Goal: Transaction & Acquisition: Obtain resource

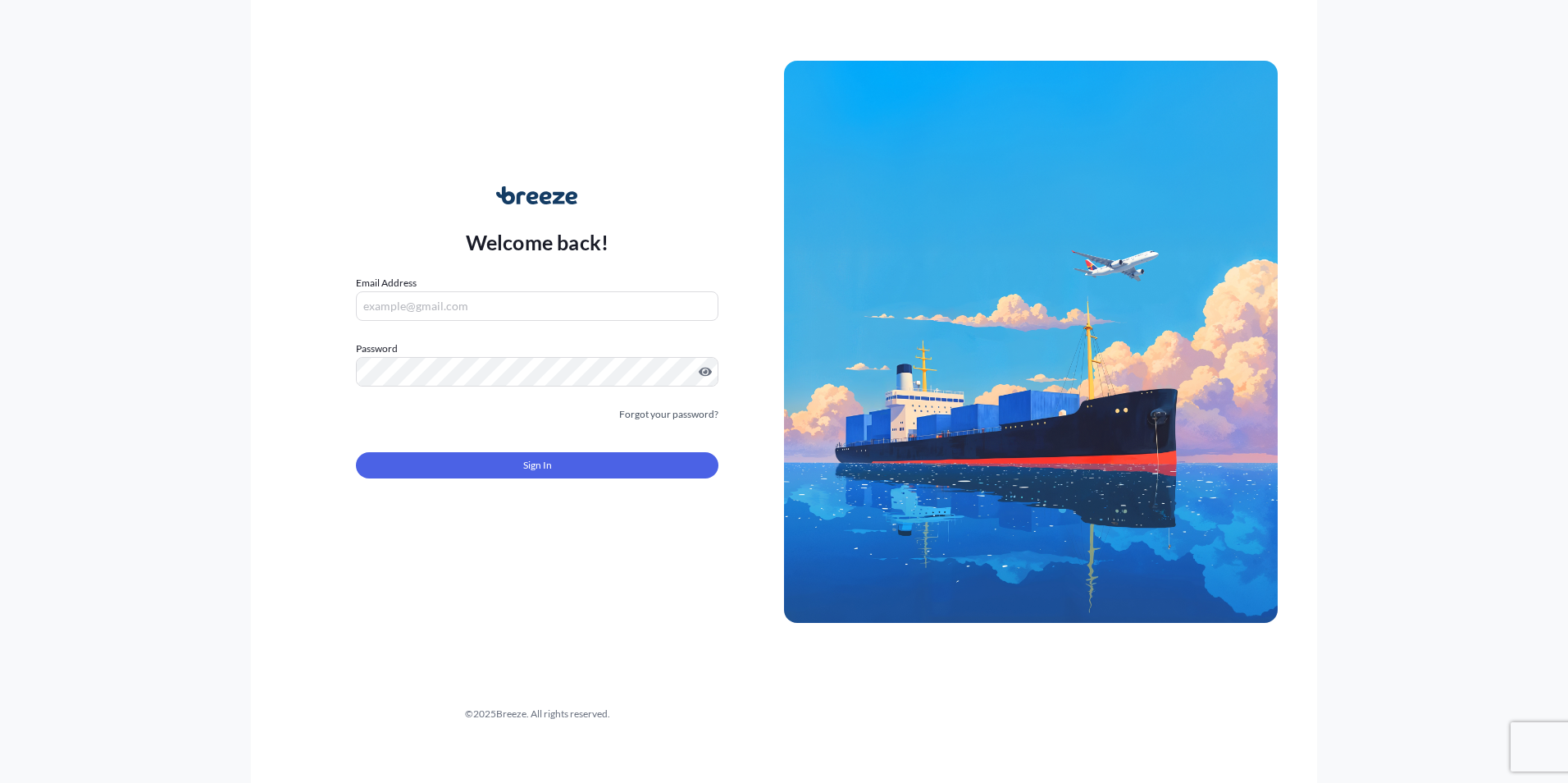
type input "[PERSON_NAME][EMAIL_ADDRESS][DOMAIN_NAME]"
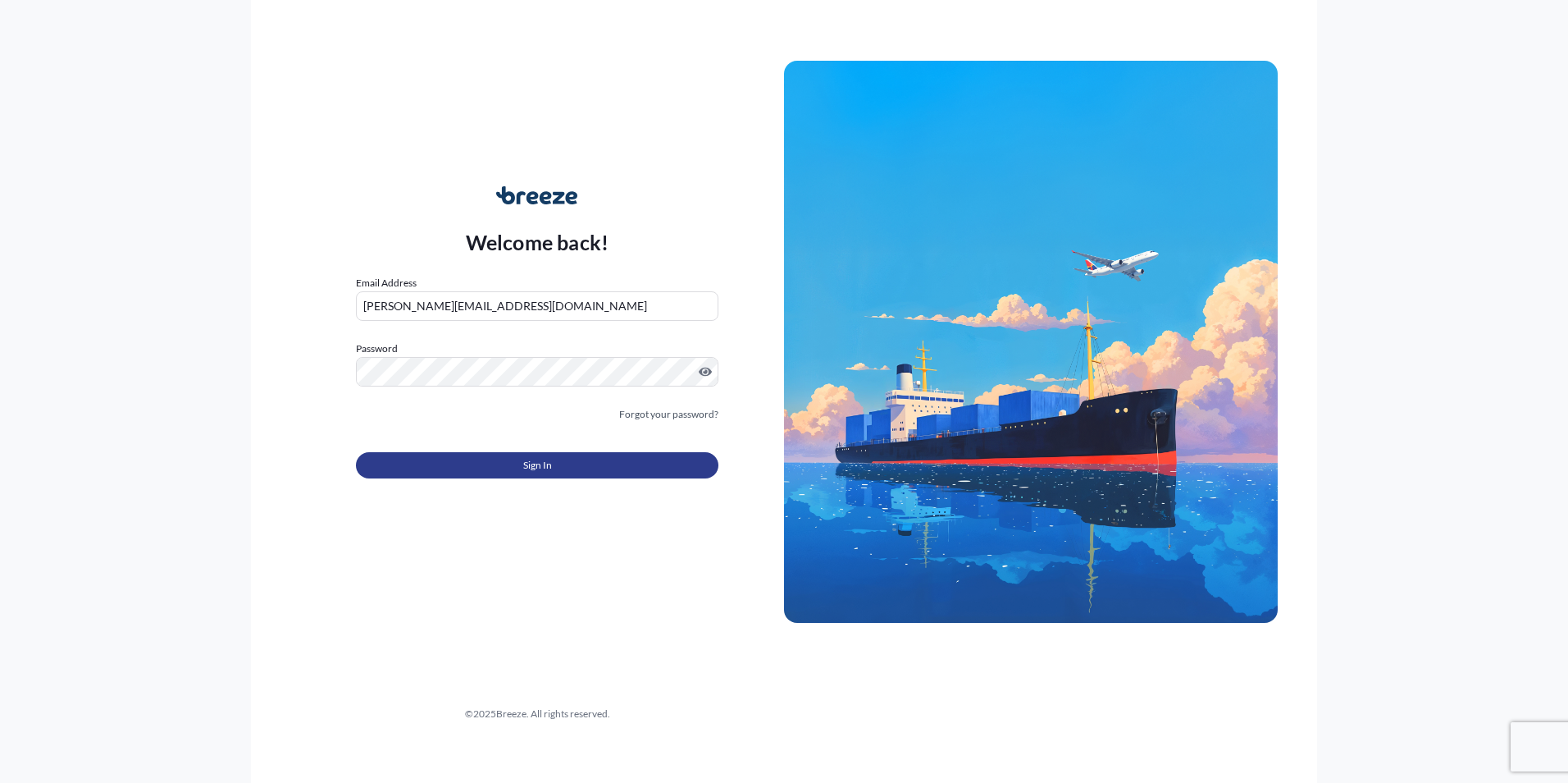
click at [570, 474] on button "Sign In" at bounding box center [537, 465] width 362 height 26
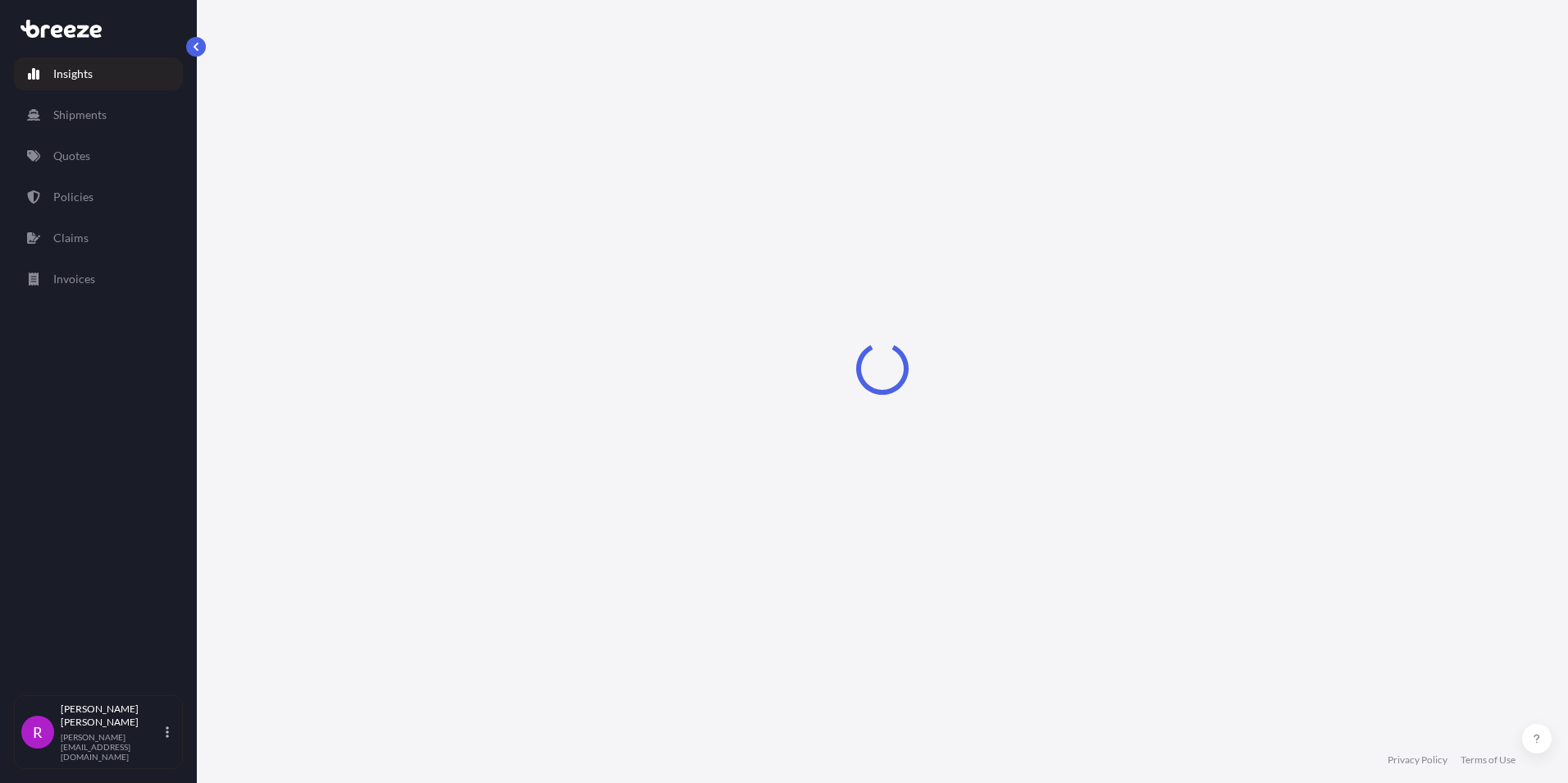
select select "2025"
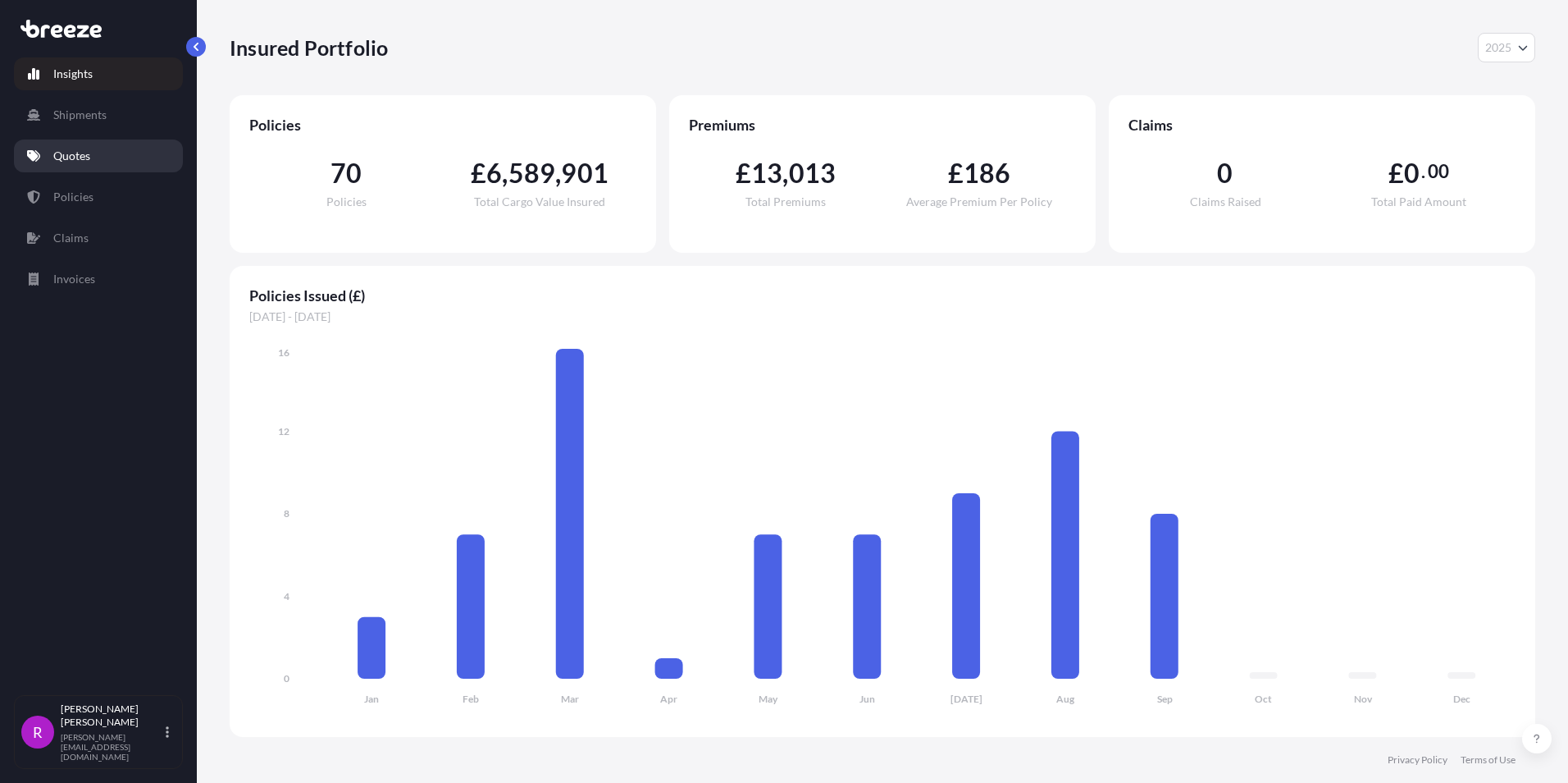
click at [81, 160] on p "Quotes" at bounding box center [71, 156] width 36 height 17
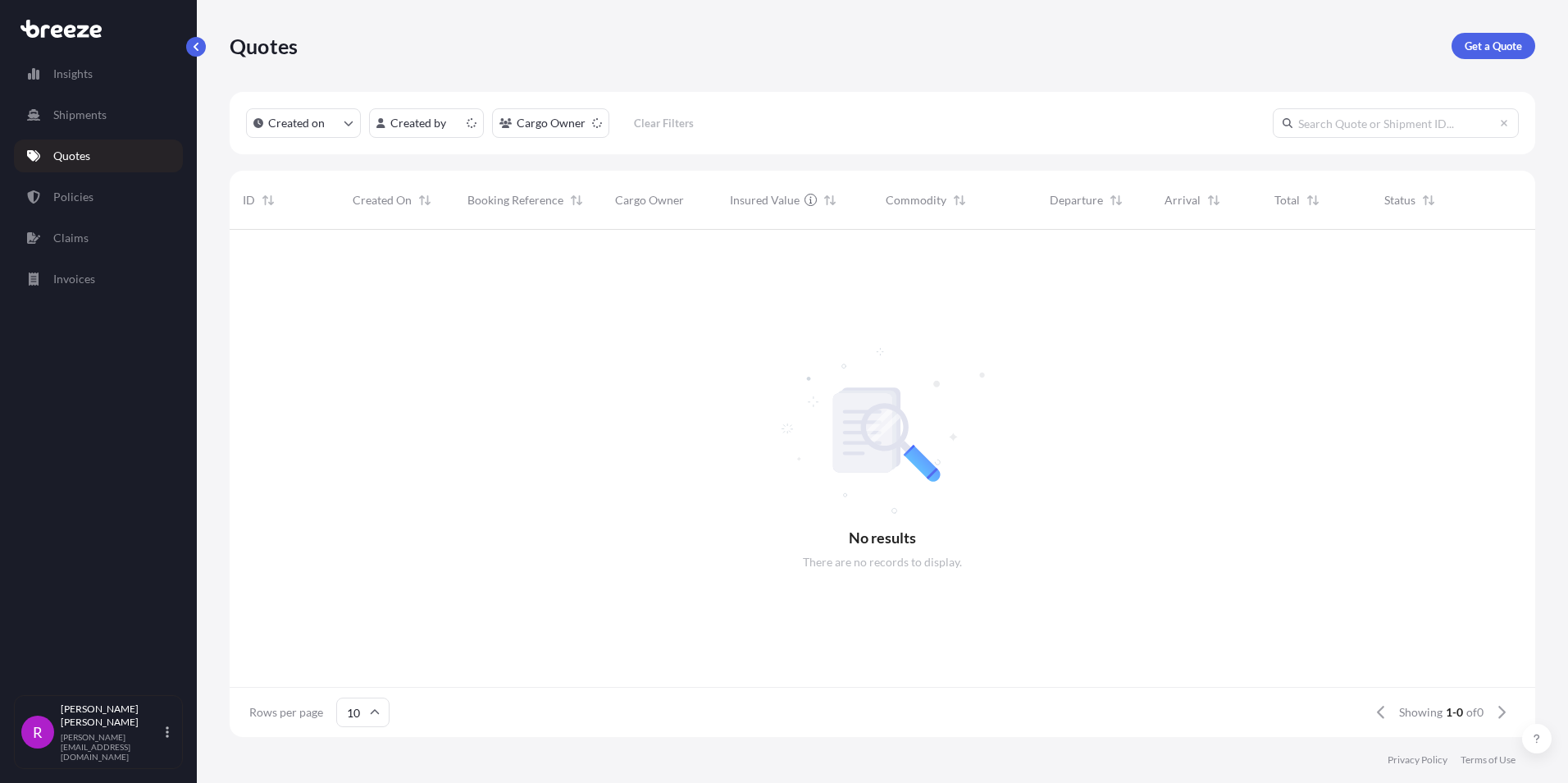
scroll to position [13, 13]
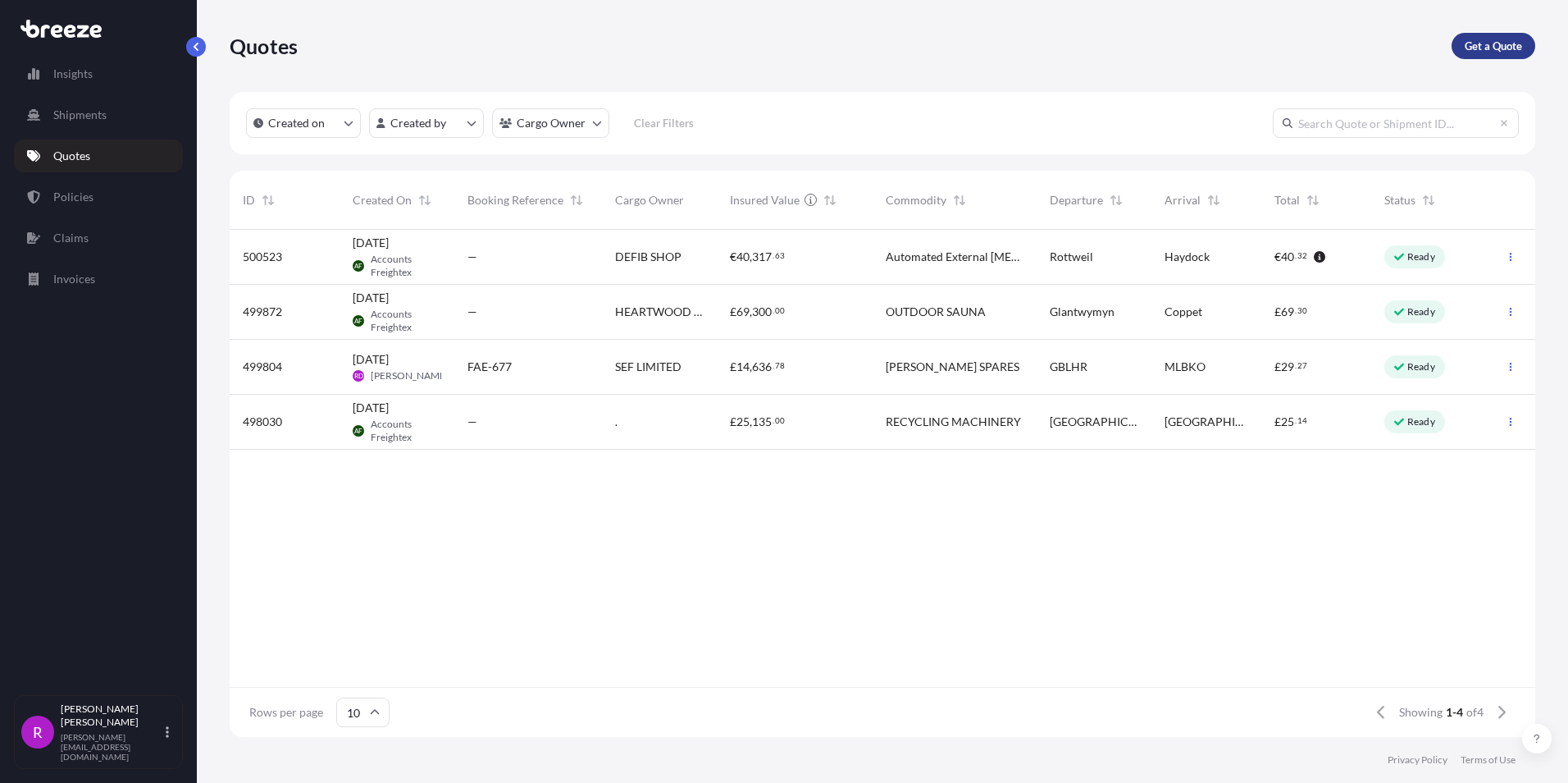
click at [1479, 38] on p "Get a Quote" at bounding box center [1493, 45] width 57 height 17
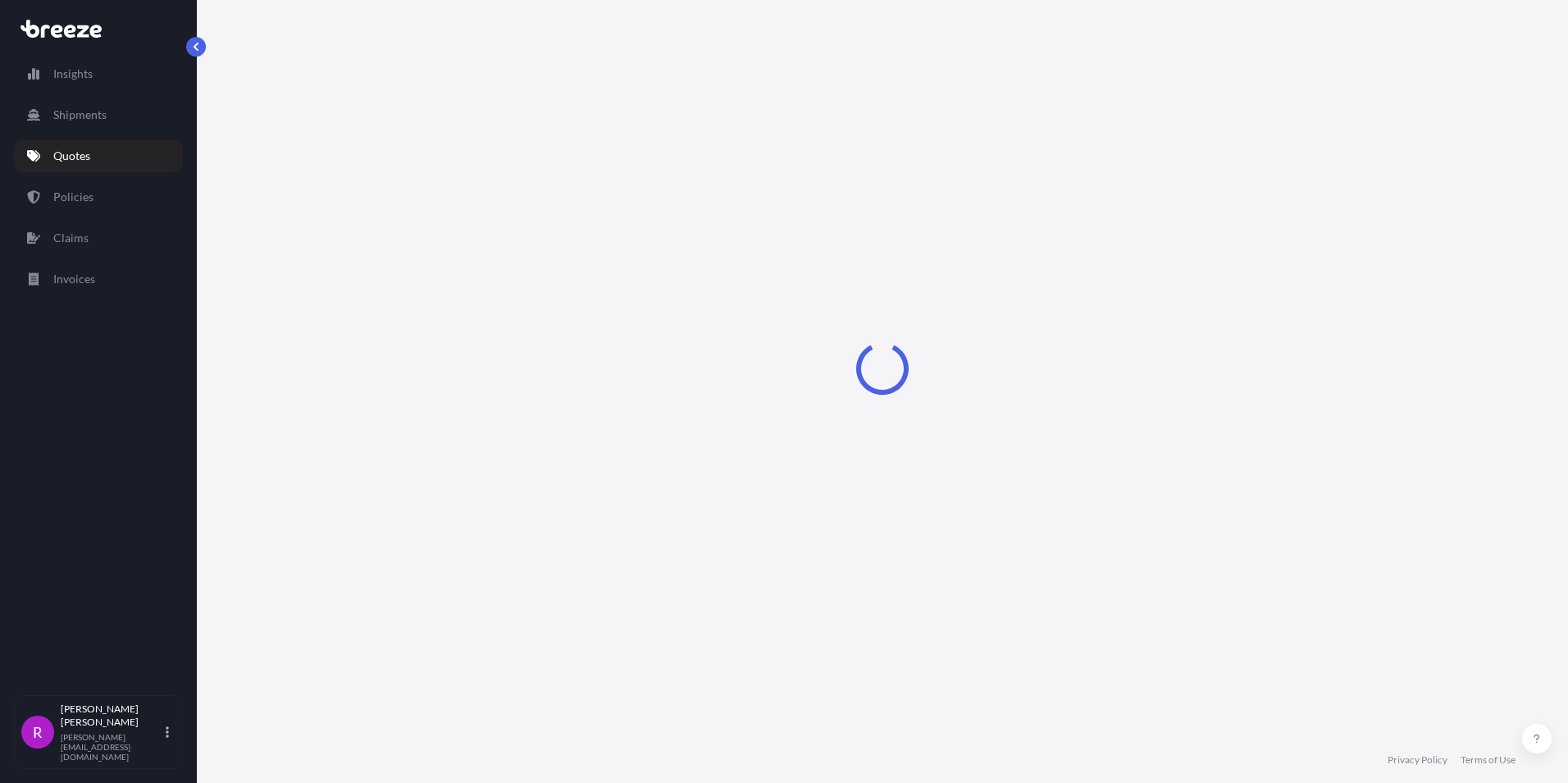
select select "Sea"
select select "1"
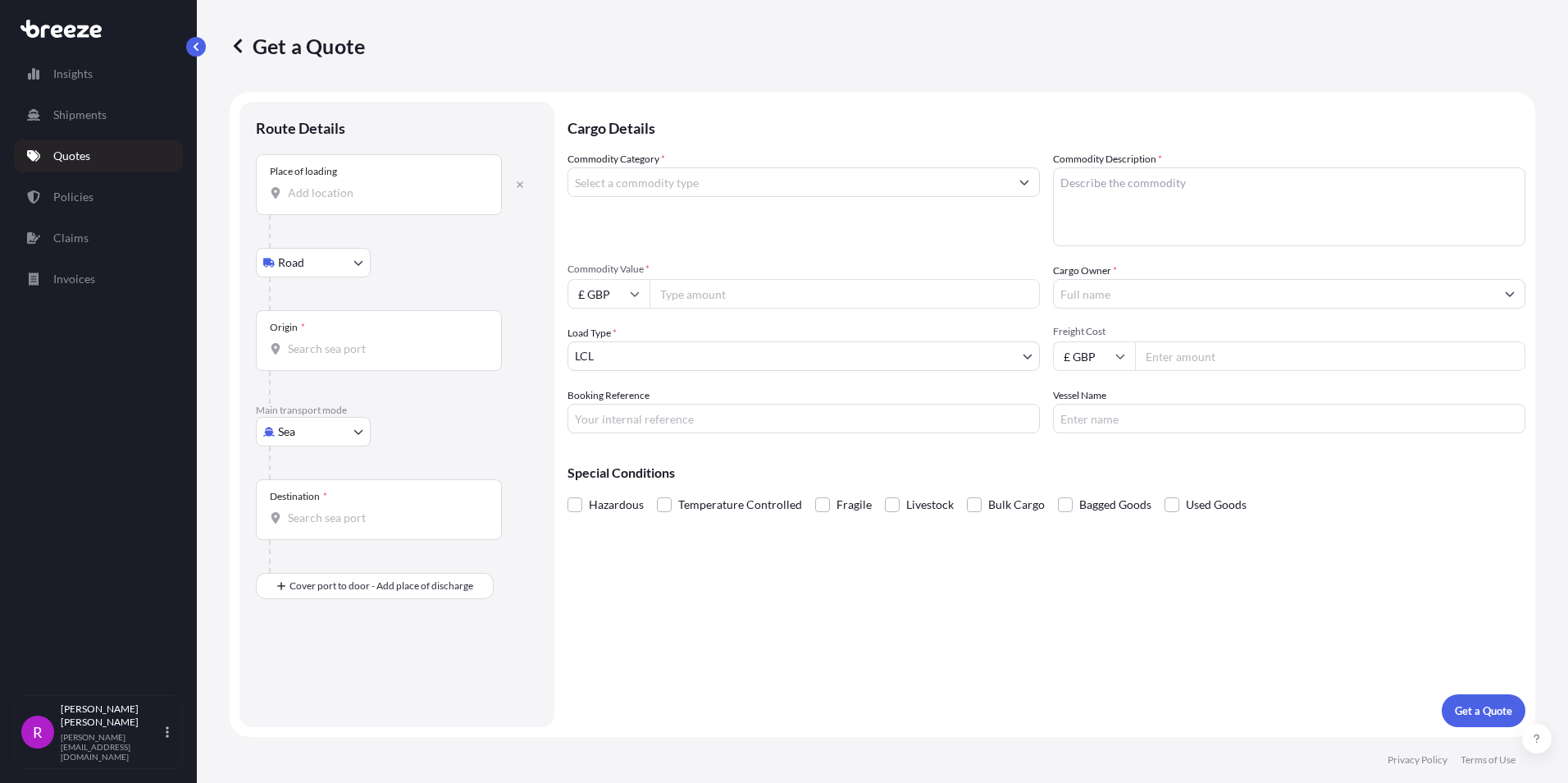
click at [348, 200] on input "Place of loading" at bounding box center [384, 192] width 194 height 17
click at [333, 202] on div "Place of loading" at bounding box center [379, 184] width 246 height 61
click at [333, 201] on input "Place of loading" at bounding box center [384, 192] width 194 height 17
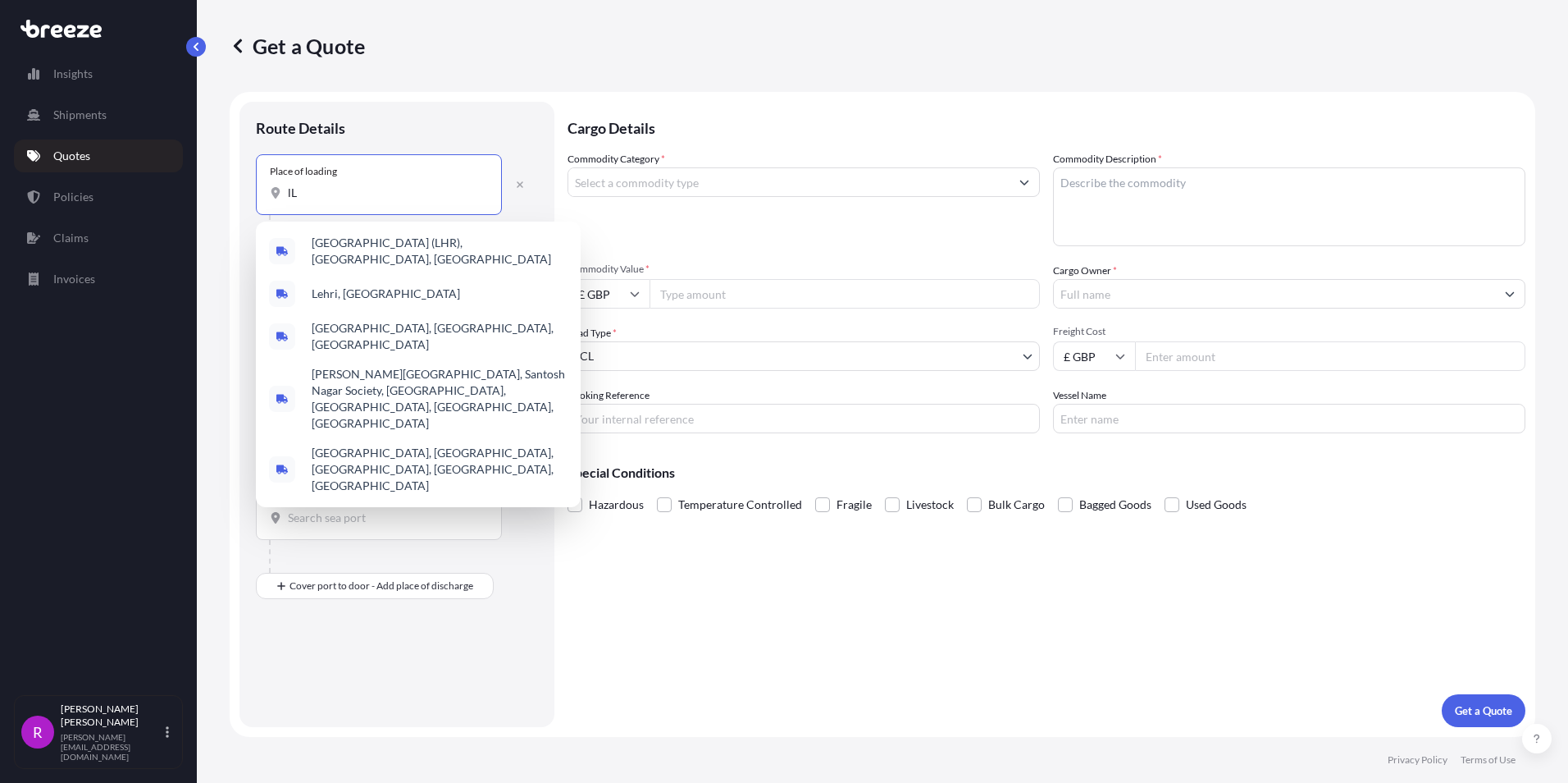
type input "l"
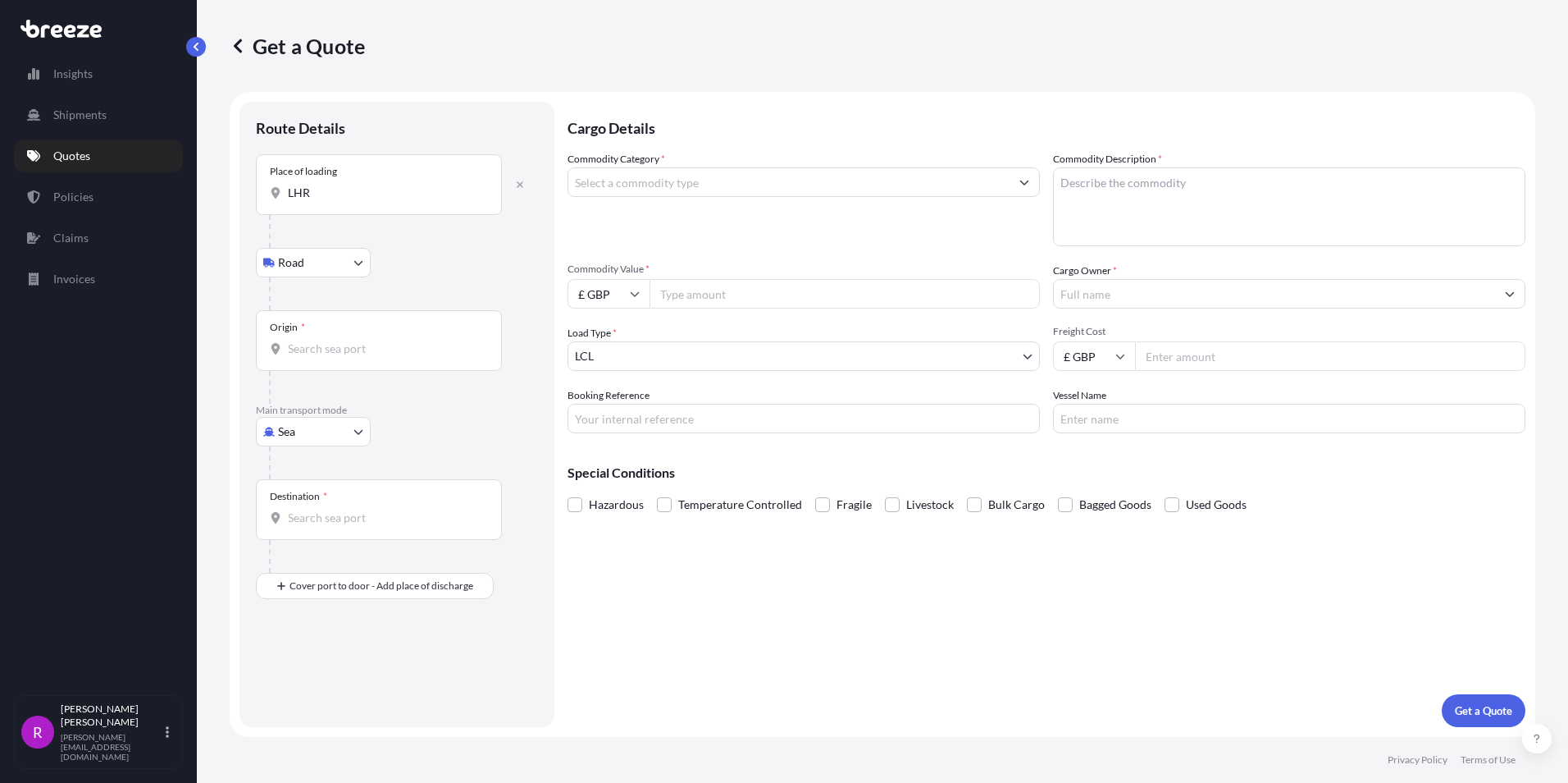
drag, startPoint x: 305, startPoint y: 189, endPoint x: 235, endPoint y: 186, distance: 70.1
click at [235, 186] on form "Route Details Place of loading LHR Road Road Rail Origin * Main transport mode …" at bounding box center [882, 415] width 1306 height 645
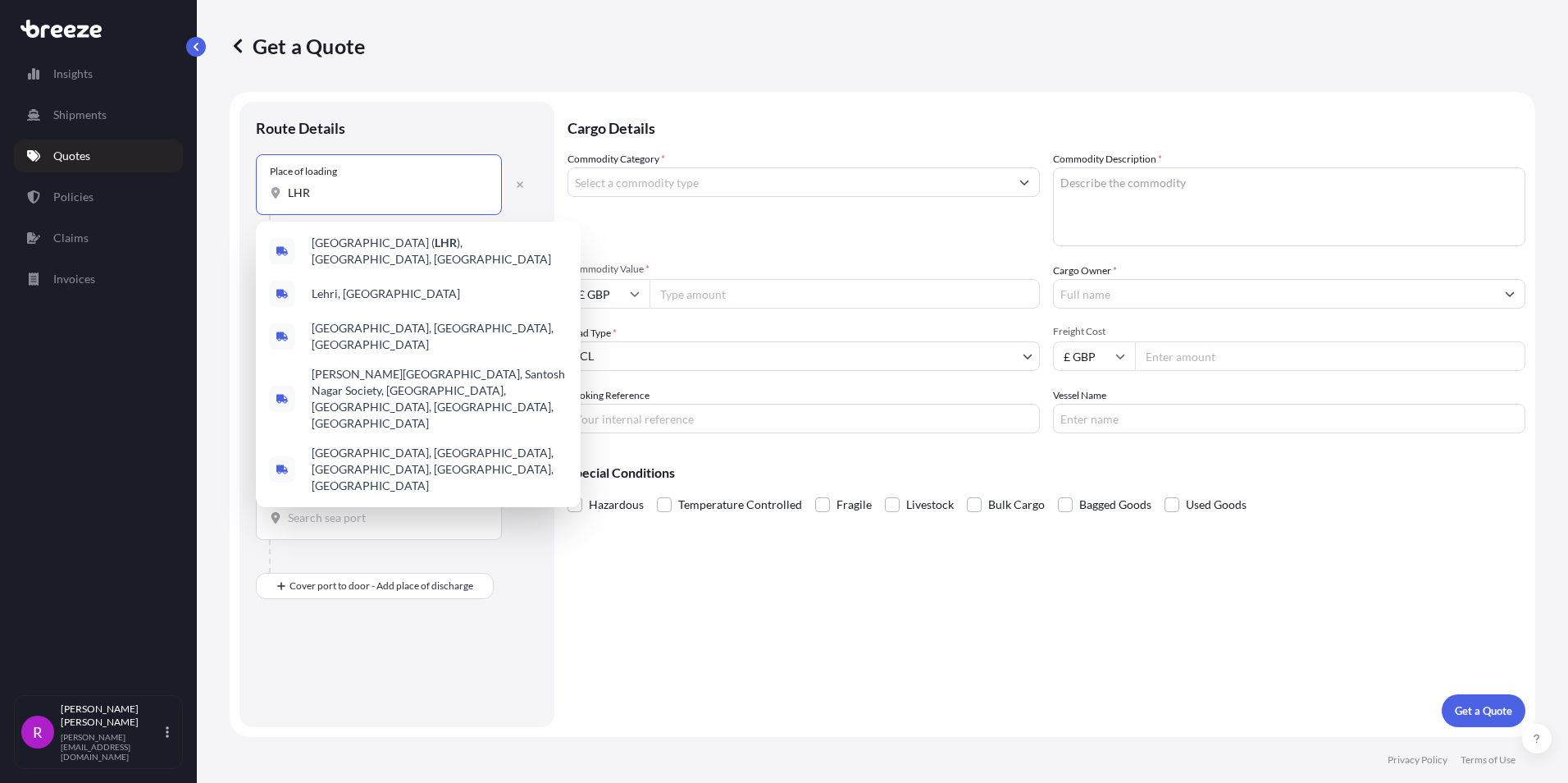
drag, startPoint x: 306, startPoint y: 191, endPoint x: 262, endPoint y: 193, distance: 44.0
click at [262, 193] on div "Place of loading LHR" at bounding box center [379, 184] width 246 height 61
type input "R"
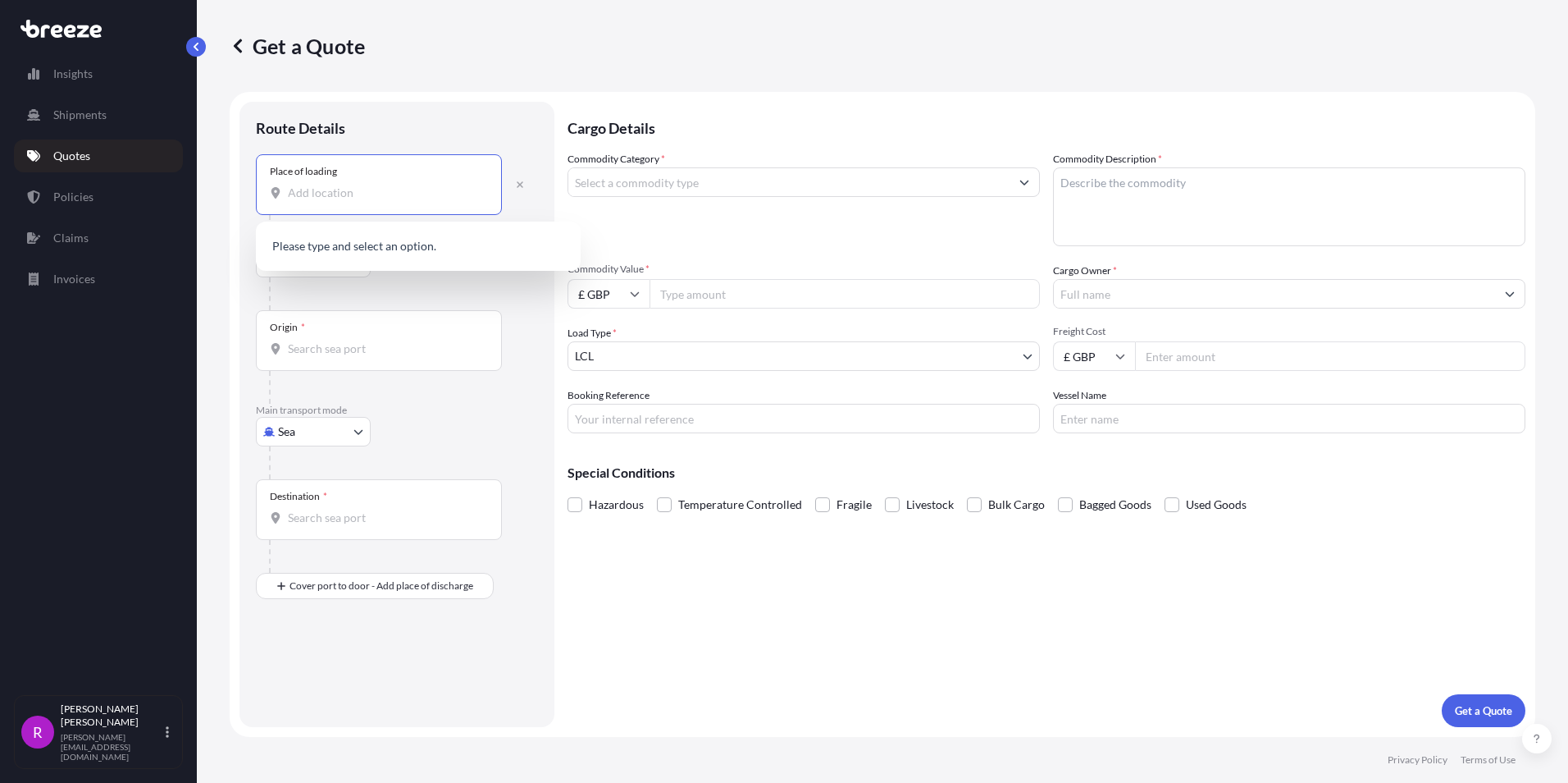
click at [347, 196] on input "Place of loading" at bounding box center [384, 192] width 194 height 17
click at [357, 190] on input "Place of loading" at bounding box center [384, 192] width 194 height 17
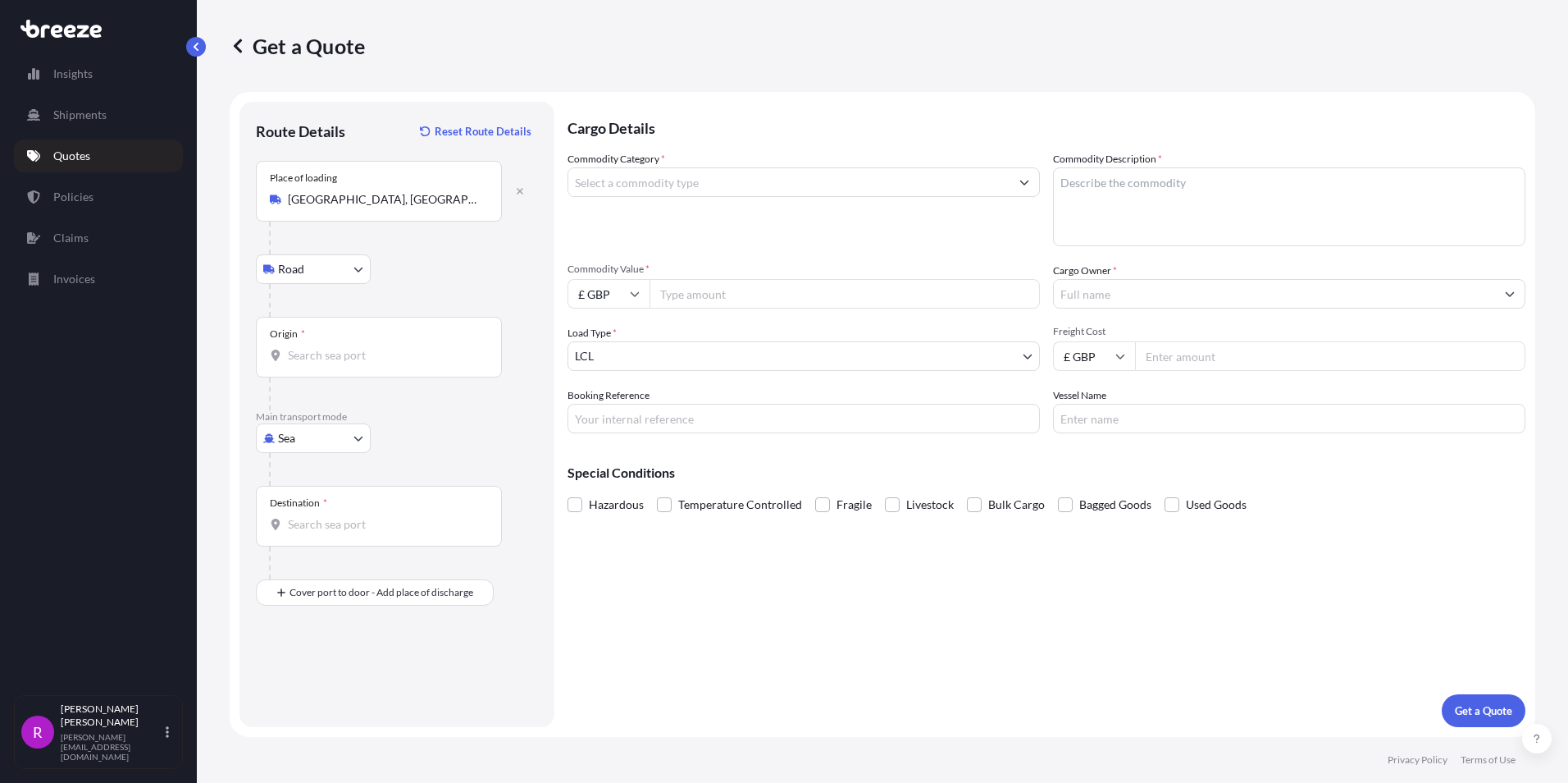
click at [366, 368] on div "Origin *" at bounding box center [379, 347] width 246 height 61
click at [366, 363] on input "Origin *" at bounding box center [384, 355] width 194 height 17
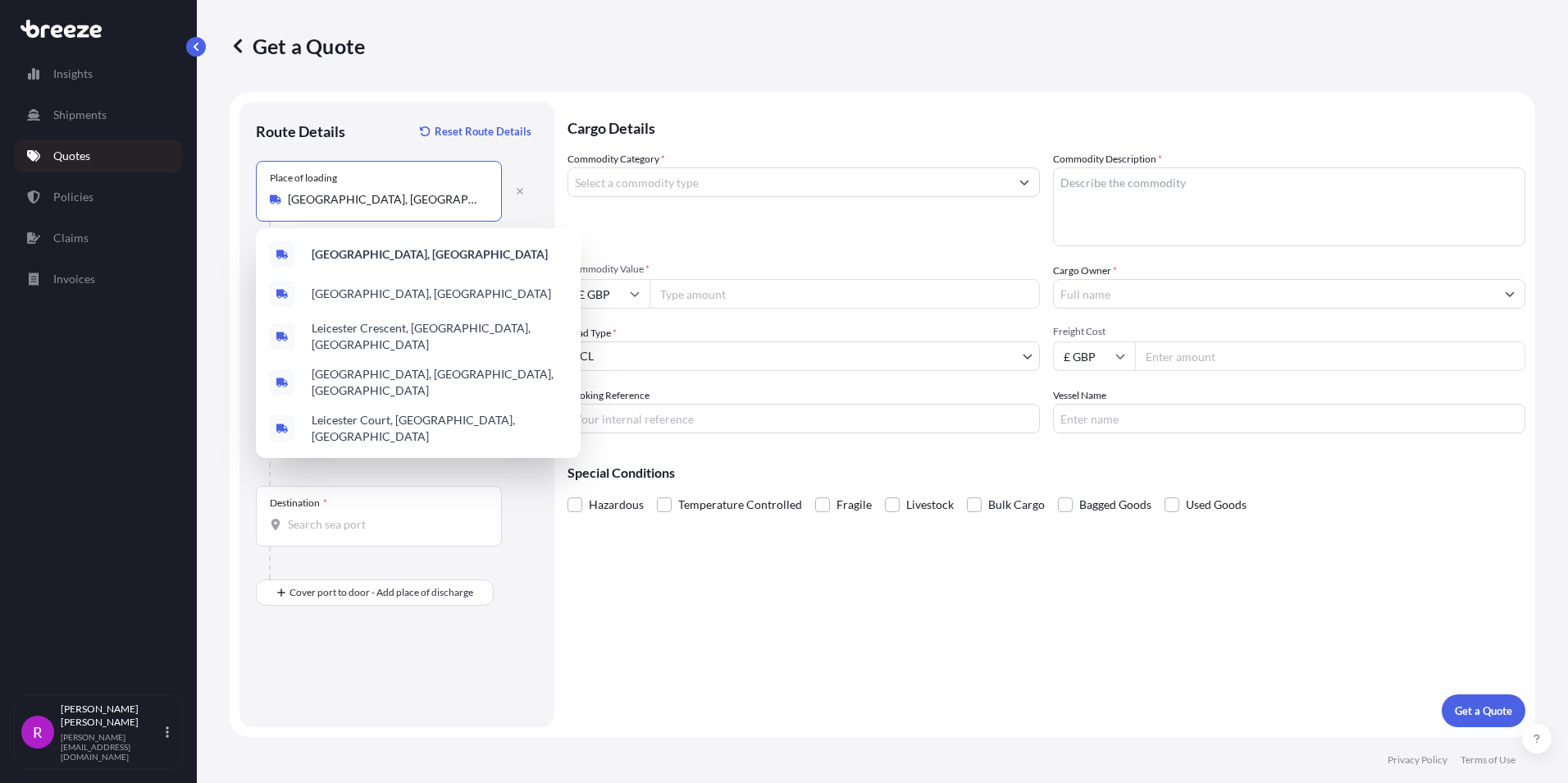
drag, startPoint x: 370, startPoint y: 202, endPoint x: 246, endPoint y: 192, distance: 124.4
click at [246, 192] on div "Route Details Reset Route Details Place of loading [GEOGRAPHIC_DATA], UK Road R…" at bounding box center [397, 414] width 315 height 625
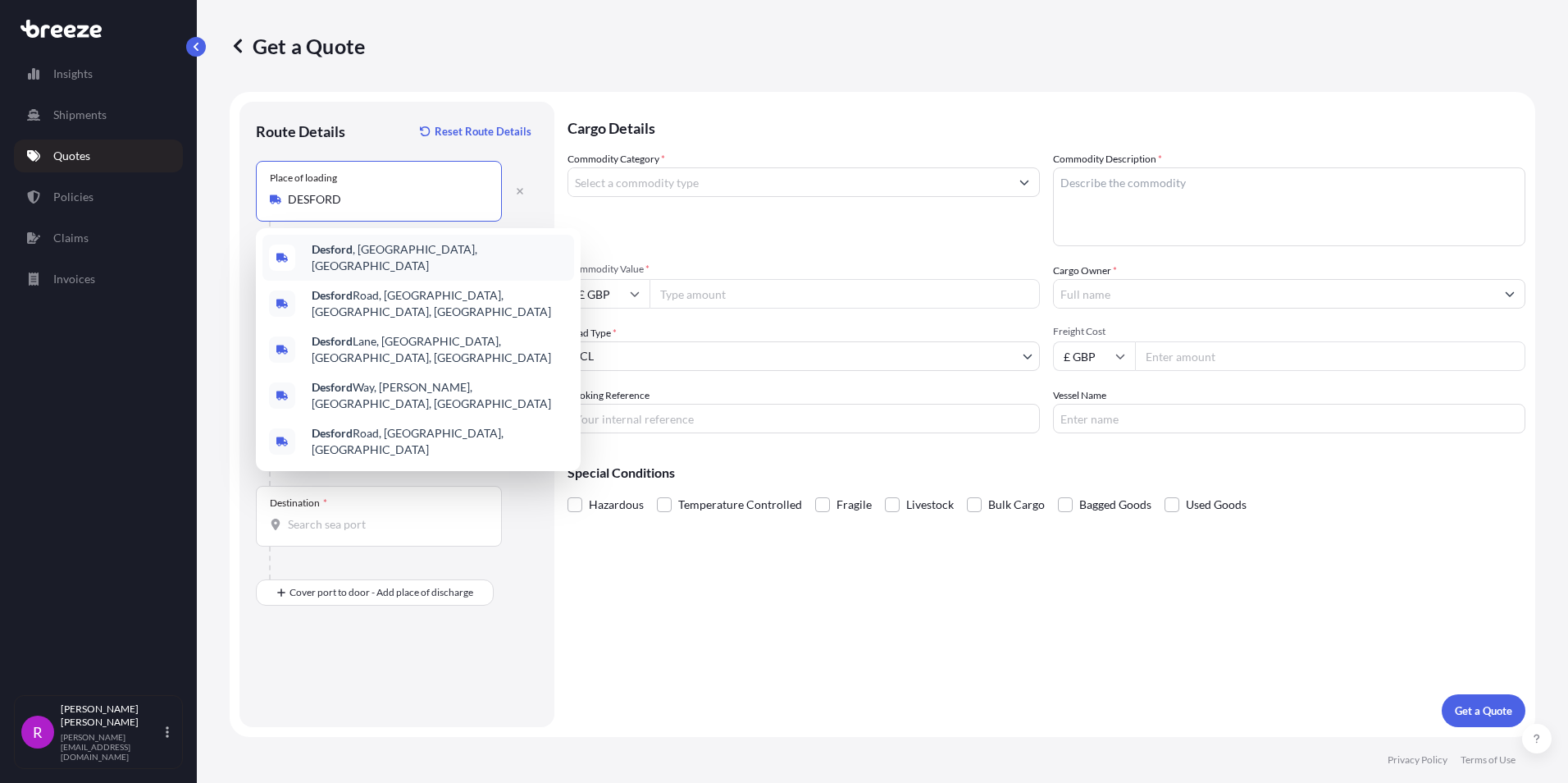
click at [374, 246] on span "Desford , [GEOGRAPHIC_DATA], [GEOGRAPHIC_DATA]" at bounding box center [440, 258] width 256 height 33
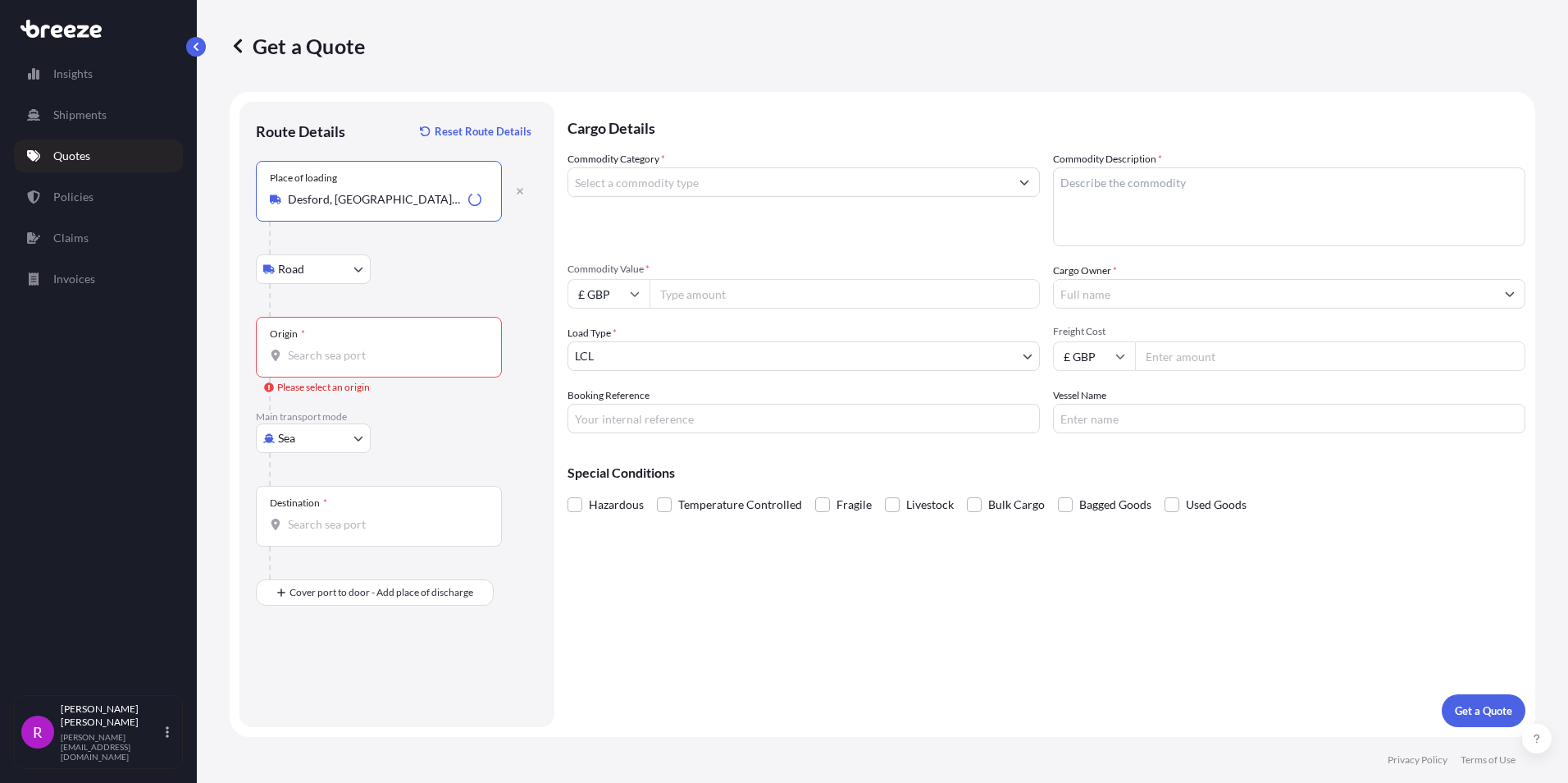
type input "Desford, [GEOGRAPHIC_DATA], [GEOGRAPHIC_DATA]"
click at [316, 353] on input "Origin * Please select an origin" at bounding box center [384, 355] width 194 height 17
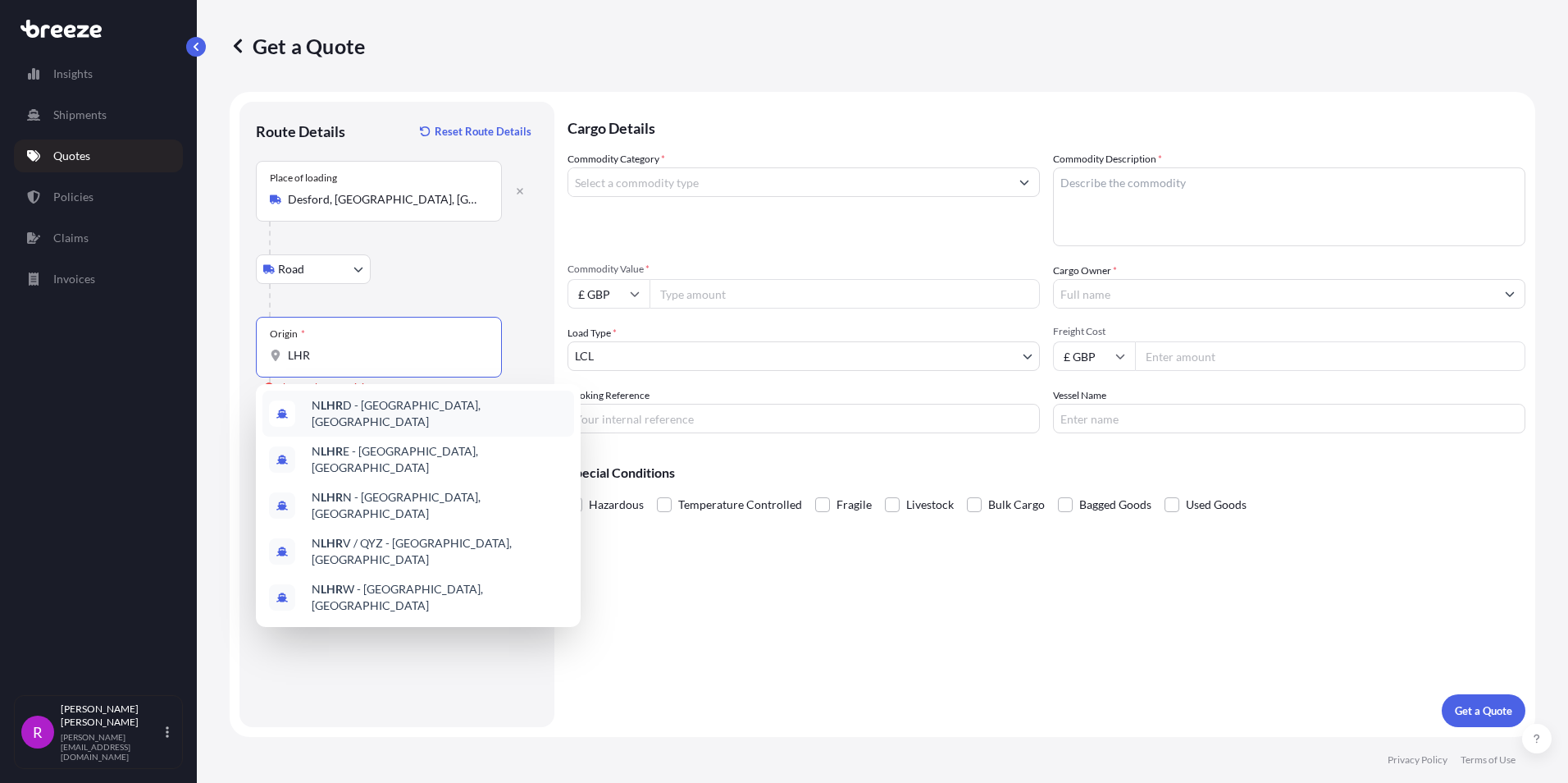
type input "LHR"
click at [512, 282] on div "Road Road Rail" at bounding box center [397, 269] width 282 height 30
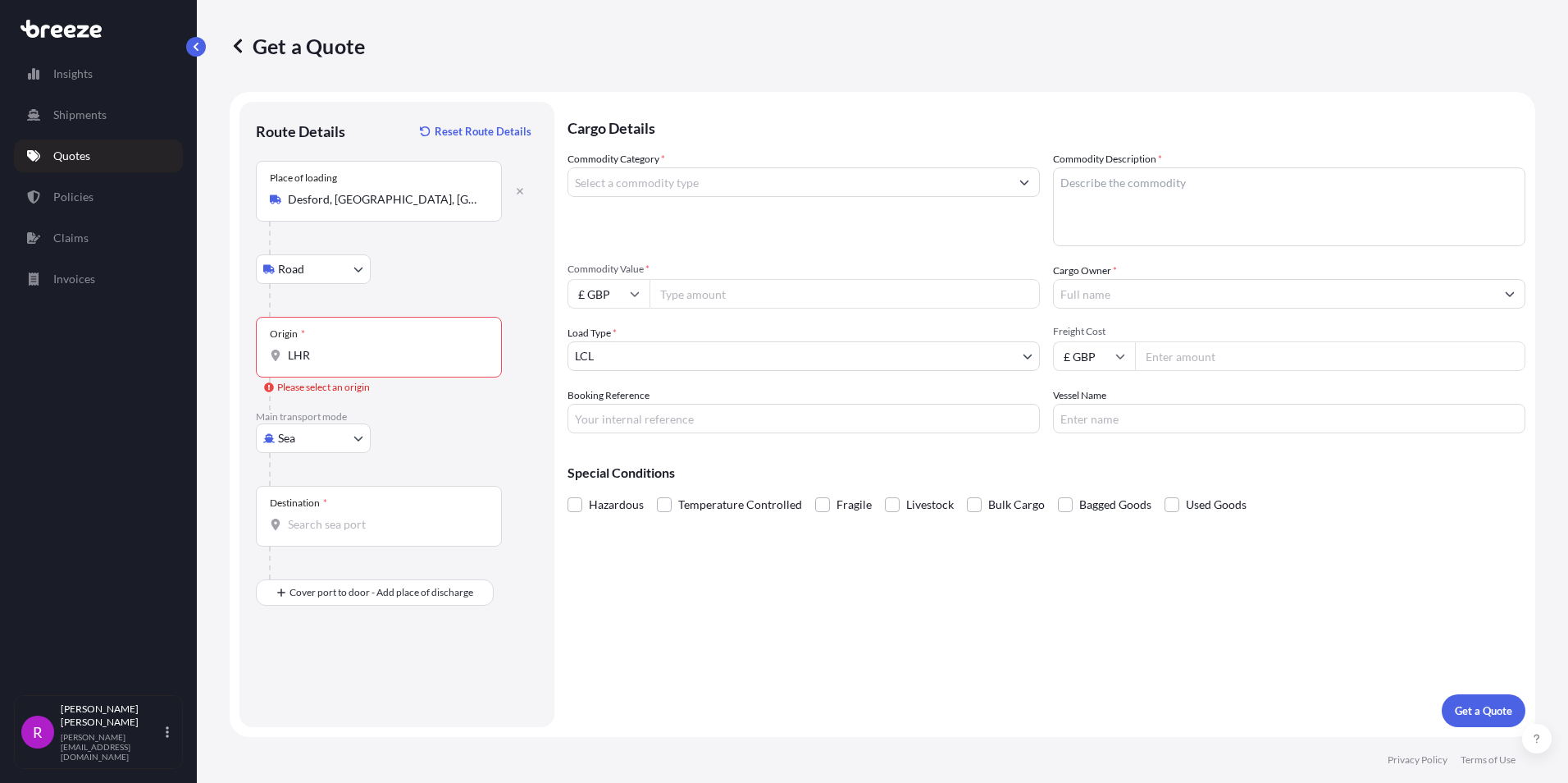
click at [294, 441] on body "5 options available. Insights Shipments Quotes Policies Claims Invoices R [PERS…" at bounding box center [784, 391] width 1568 height 783
click at [300, 508] on span "Air" at bounding box center [294, 510] width 17 height 17
select select "Air"
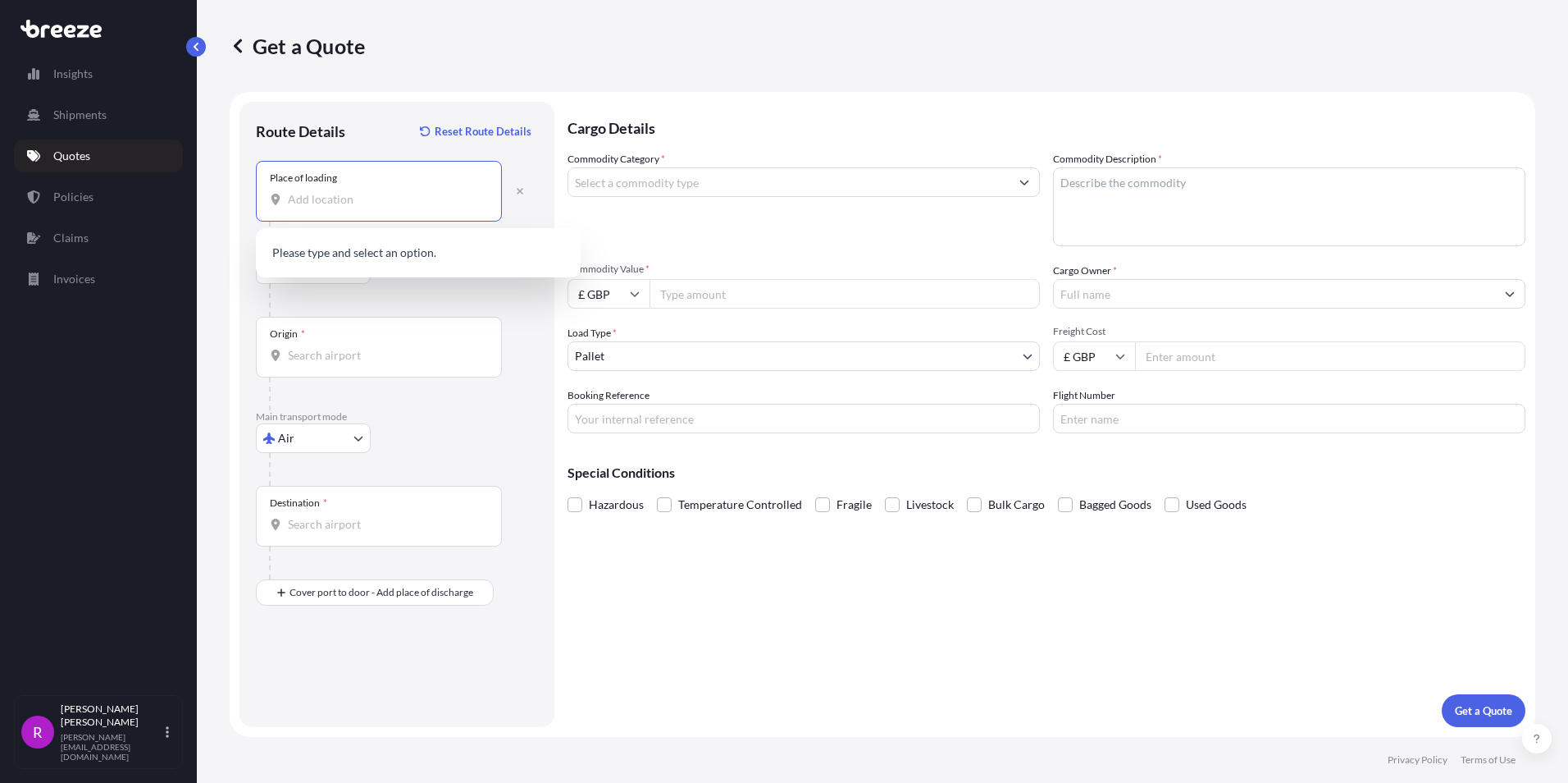
click at [392, 200] on input "Place of loading" at bounding box center [384, 199] width 194 height 17
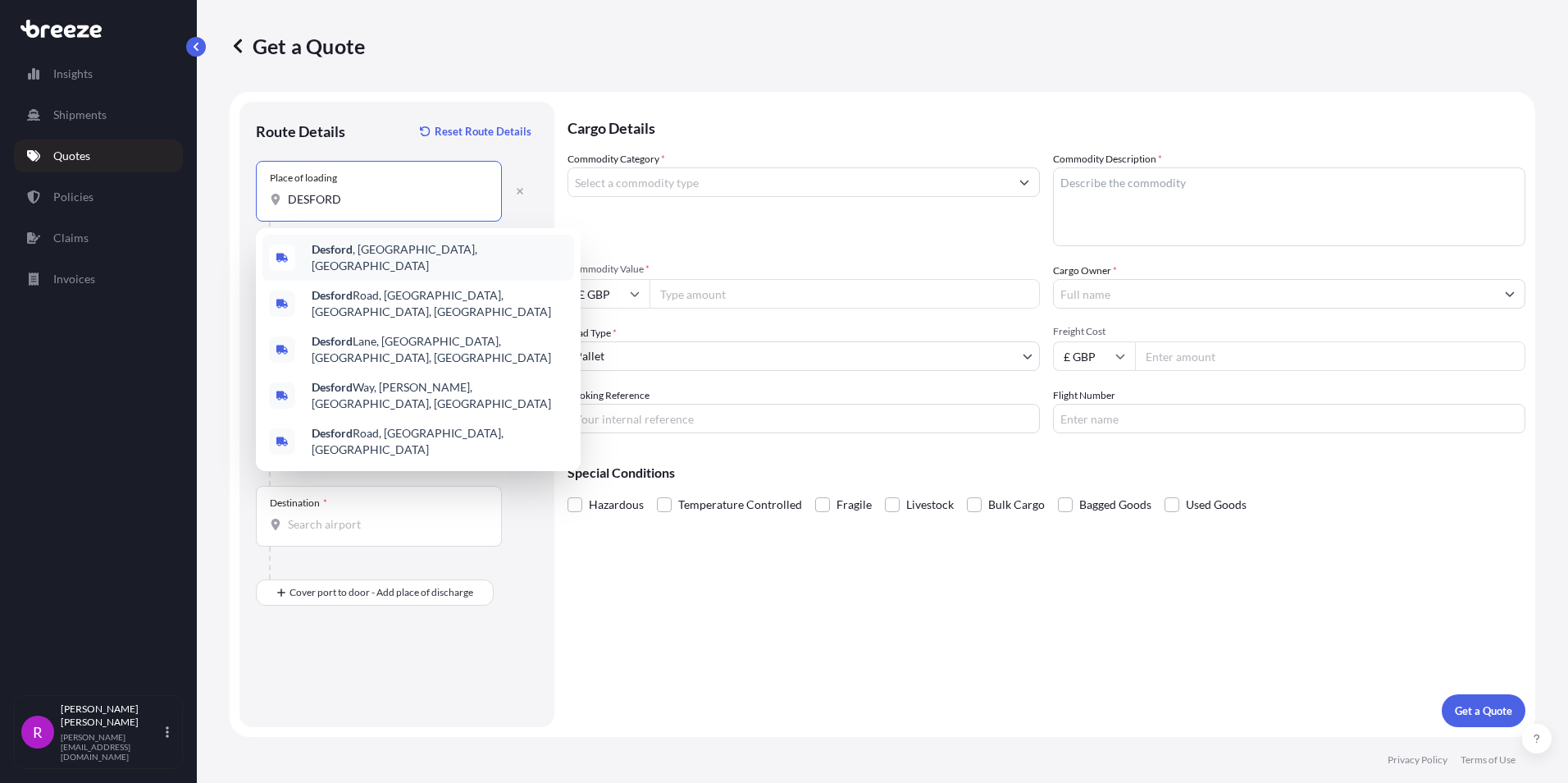
click at [360, 258] on span "Desford , [GEOGRAPHIC_DATA], [GEOGRAPHIC_DATA]" at bounding box center [440, 258] width 256 height 33
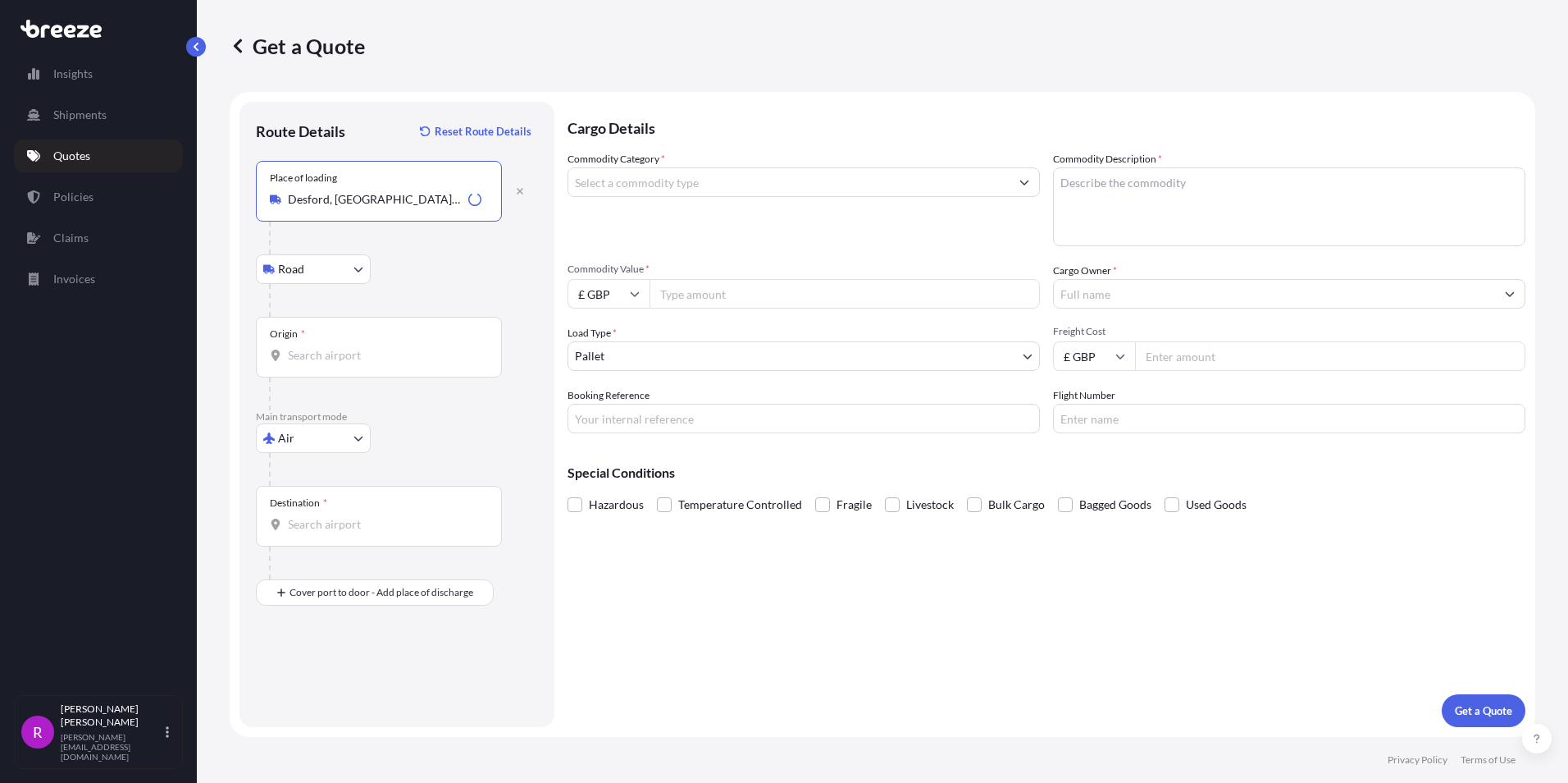
type input "Desford, [GEOGRAPHIC_DATA], [GEOGRAPHIC_DATA]"
click at [333, 359] on input "Origin *" at bounding box center [384, 355] width 194 height 17
type input "GBLHR - Heathrow Apt/[GEOGRAPHIC_DATA], [GEOGRAPHIC_DATA]"
click at [321, 524] on input "Destination *" at bounding box center [384, 524] width 194 height 17
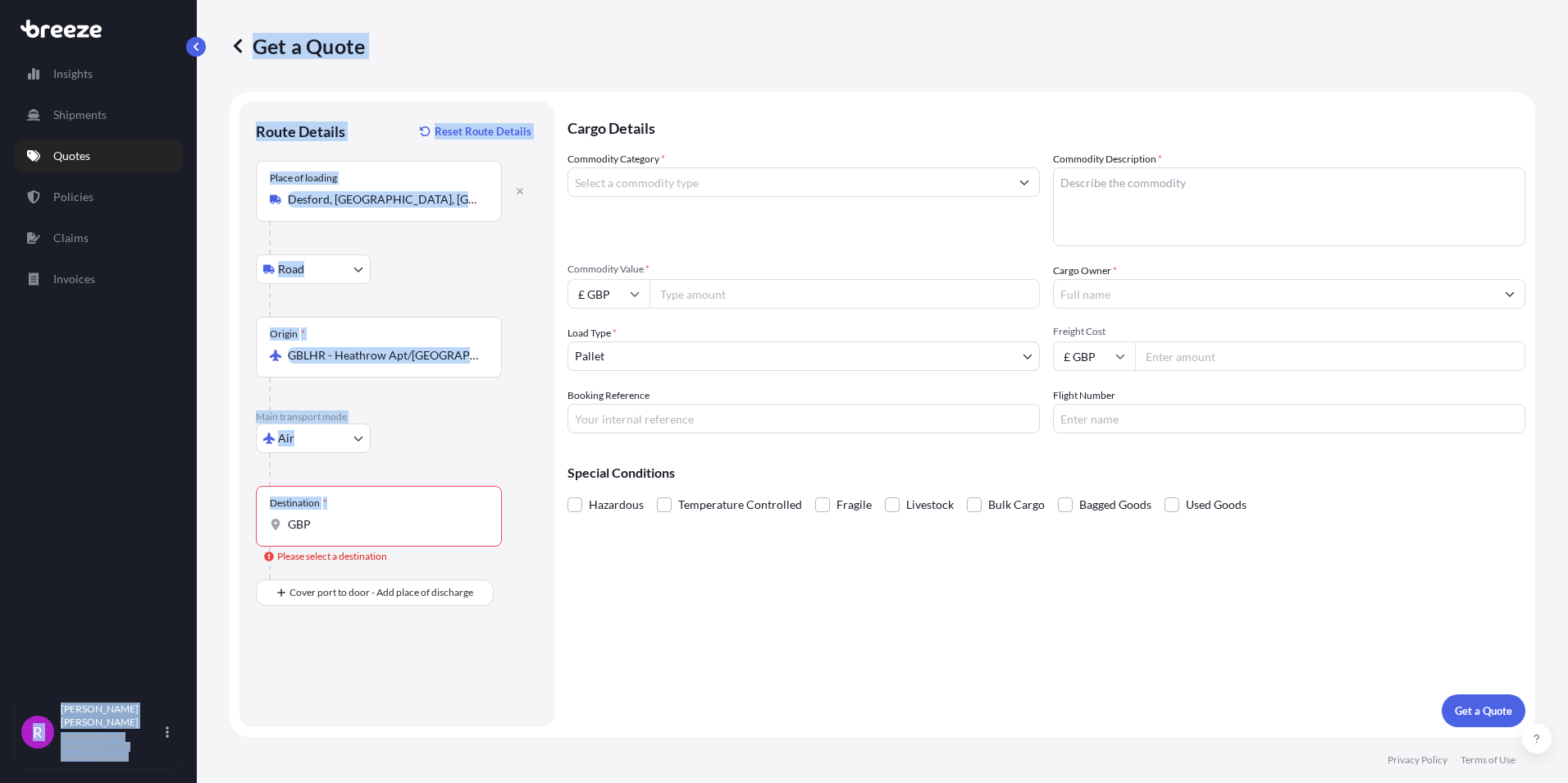
drag, startPoint x: 335, startPoint y: 535, endPoint x: 158, endPoint y: 520, distance: 177.6
click at [158, 520] on div "Insights Shipments Quotes Policies Claims Invoices R [PERSON_NAME] [PERSON_NAME…" at bounding box center [784, 391] width 1568 height 783
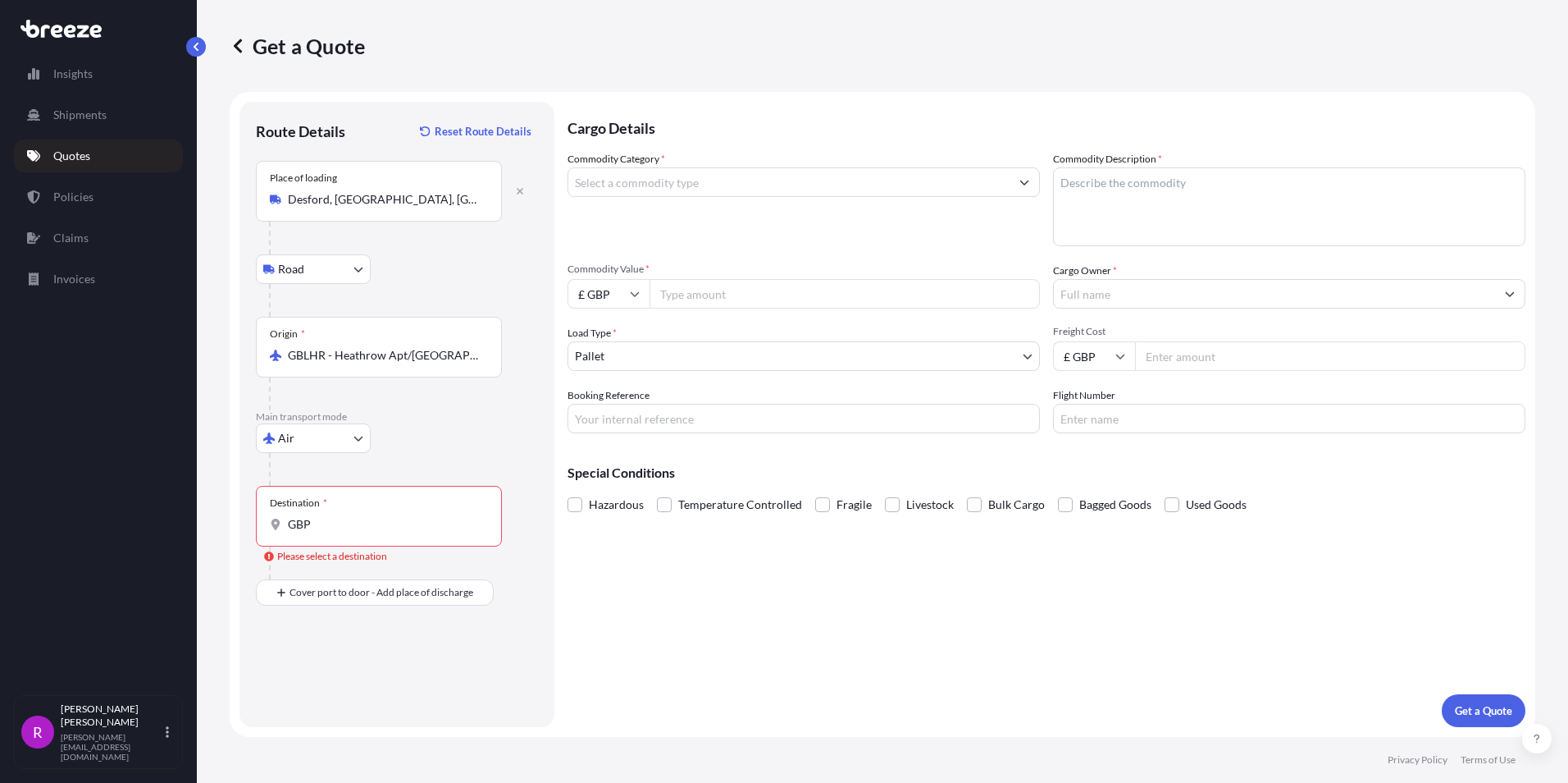
click at [317, 521] on input "GBP" at bounding box center [384, 524] width 194 height 17
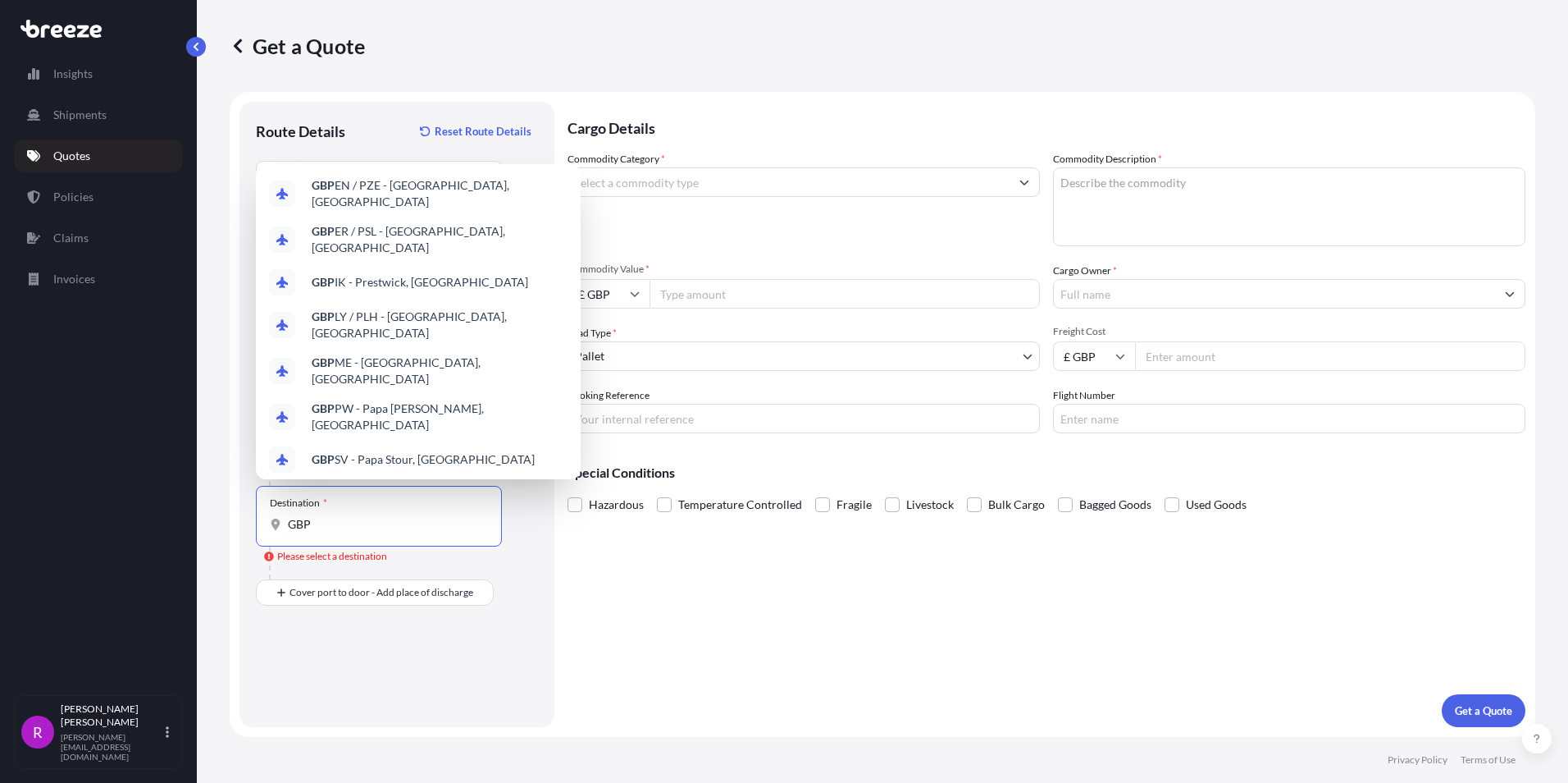
drag, startPoint x: 311, startPoint y: 524, endPoint x: 288, endPoint y: 521, distance: 23.2
click at [288, 521] on input "GBP" at bounding box center [384, 524] width 194 height 17
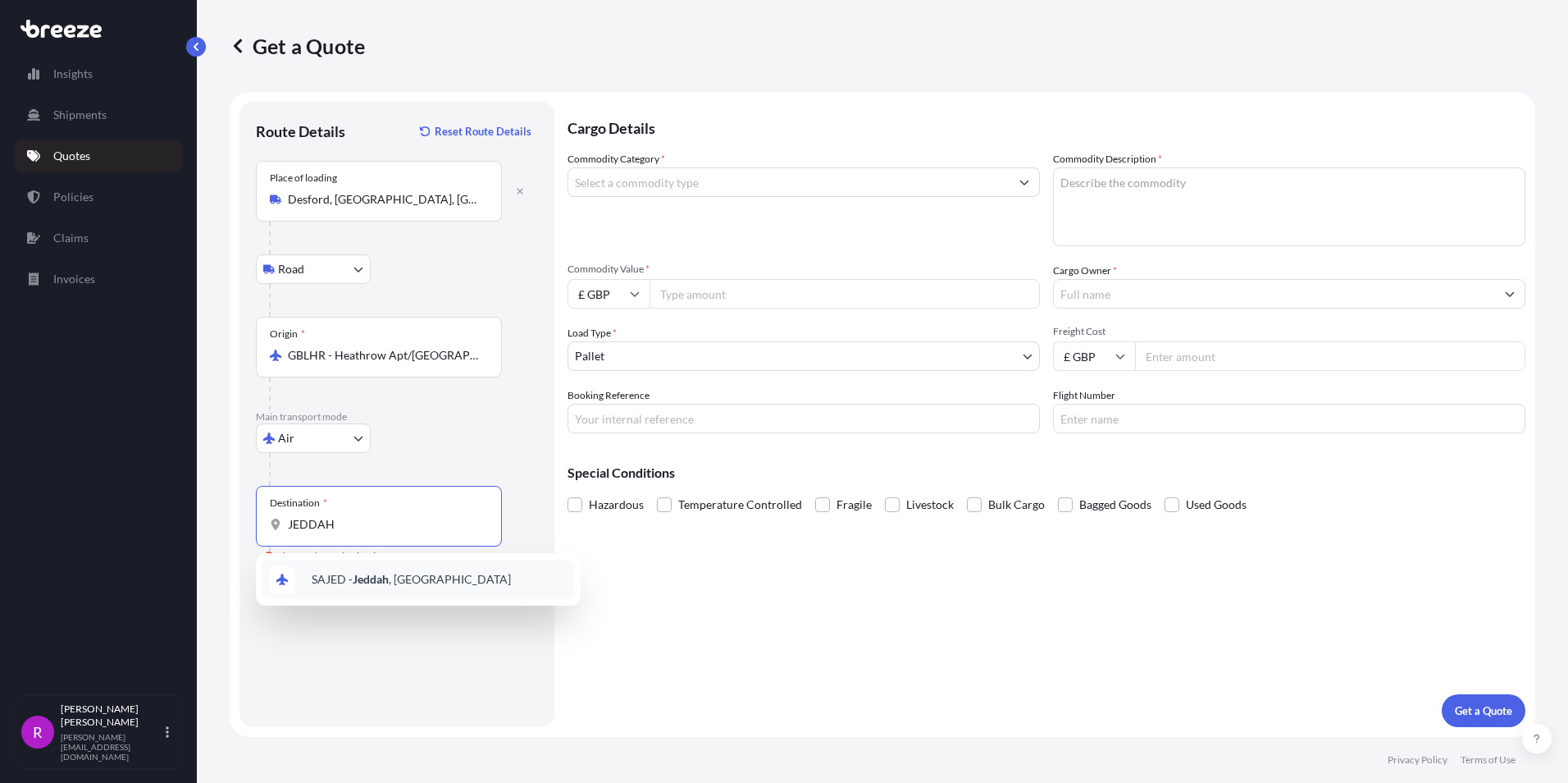
click at [358, 587] on span "SAJED - [GEOGRAPHIC_DATA] , [GEOGRAPHIC_DATA]" at bounding box center [411, 579] width 199 height 17
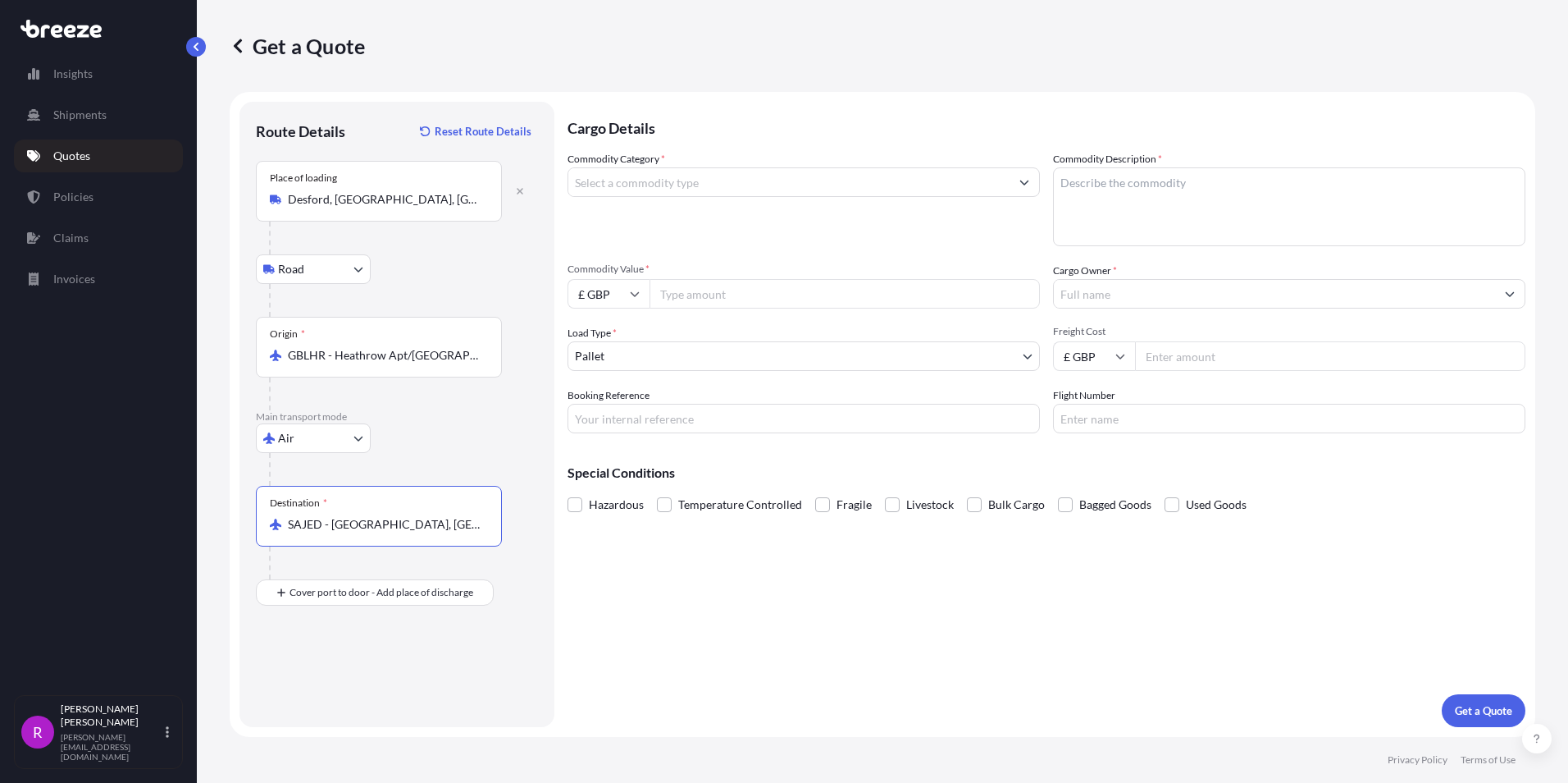
type input "SAJED - [GEOGRAPHIC_DATA], [GEOGRAPHIC_DATA]"
click at [677, 182] on input "Commodity Category *" at bounding box center [789, 182] width 441 height 30
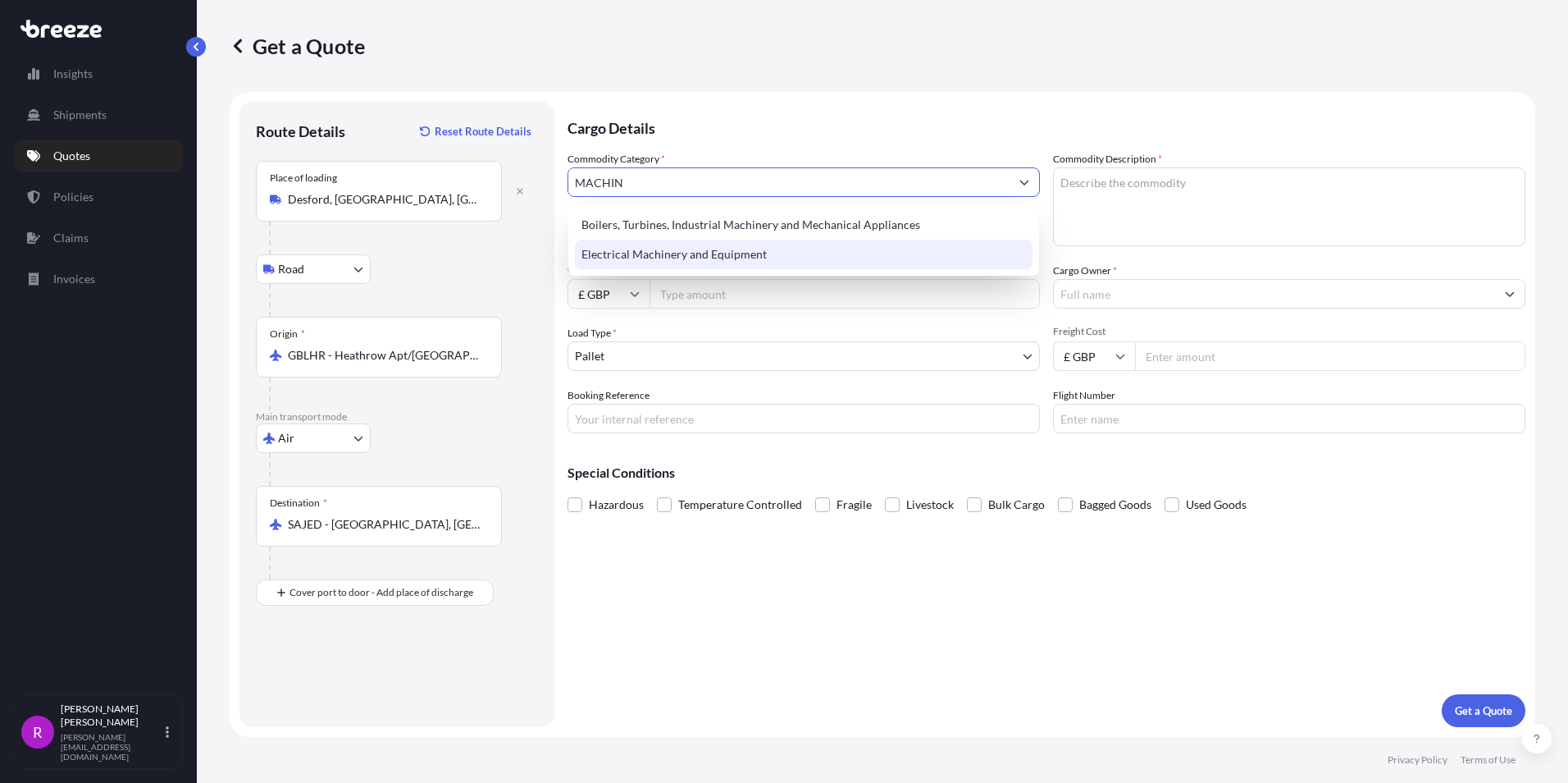
click at [704, 265] on div "Electrical Machinery and Equipment" at bounding box center [804, 255] width 458 height 30
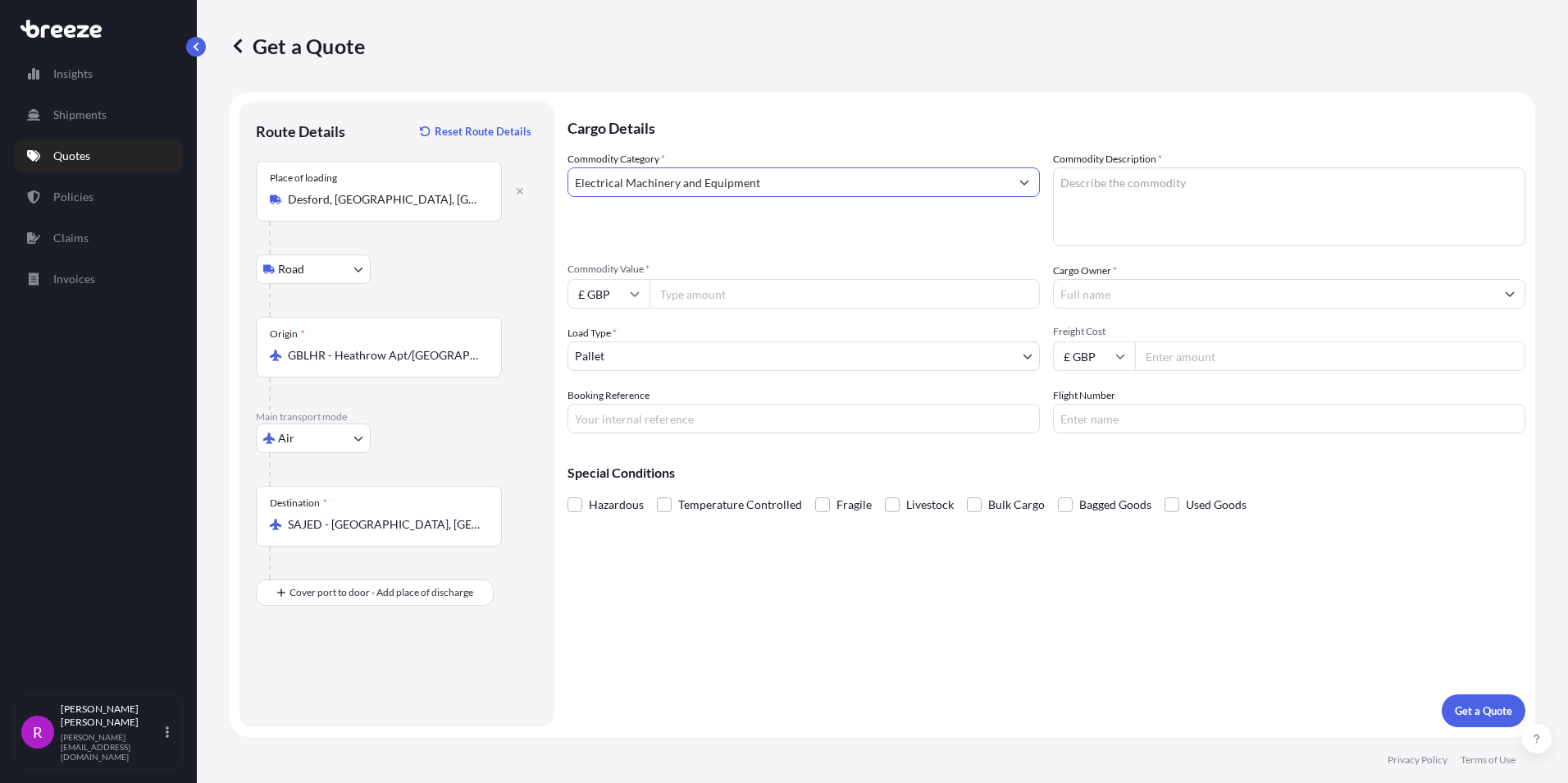
type input "Electrical Machinery and Equipment"
click at [623, 292] on input "£ GBP" at bounding box center [608, 294] width 82 height 30
click at [597, 414] on div "$ USD" at bounding box center [608, 408] width 69 height 31
type input "$ USD"
click at [736, 287] on input "Commodity Value *" at bounding box center [844, 294] width 390 height 30
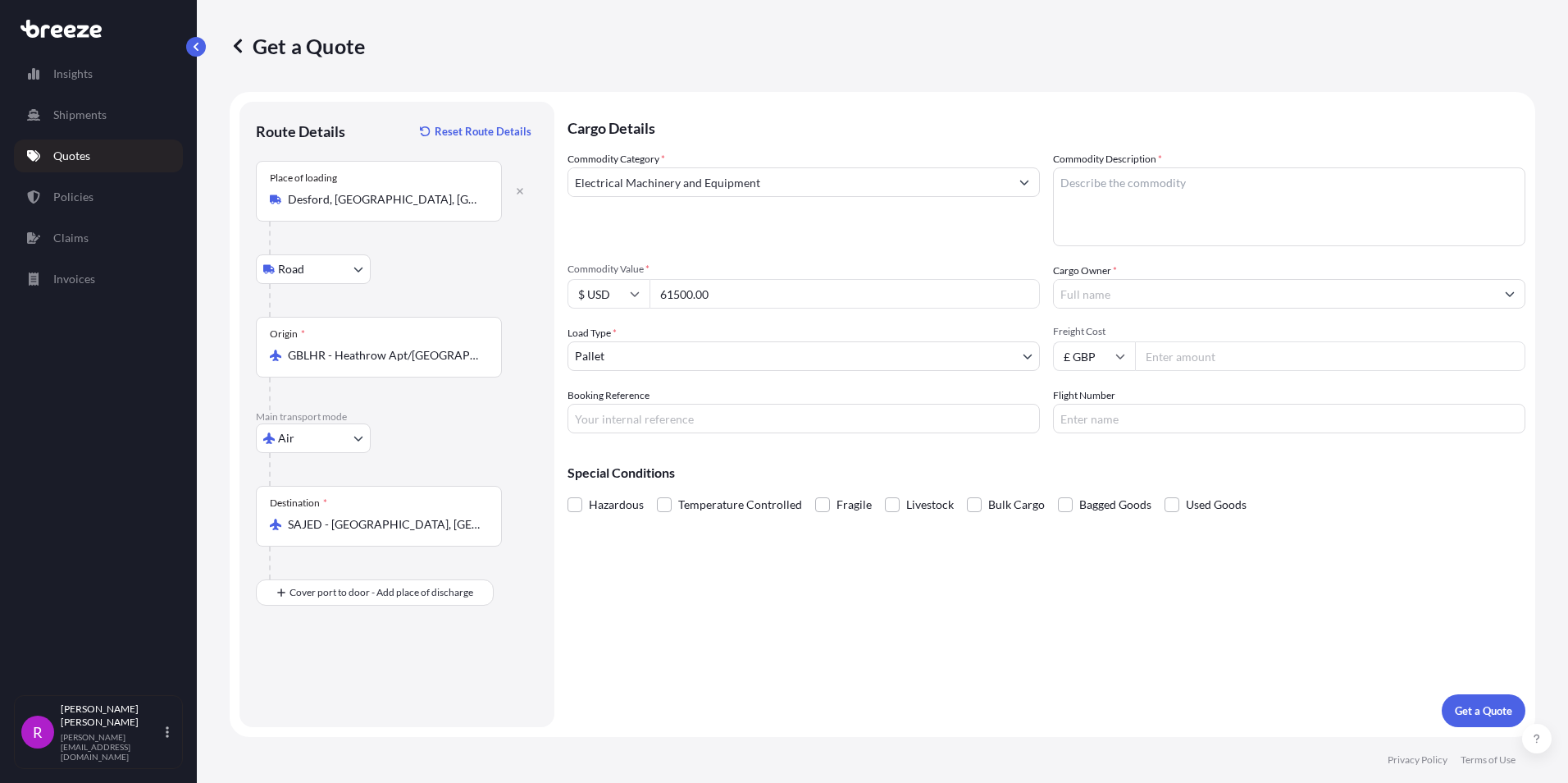
type input "61500.00"
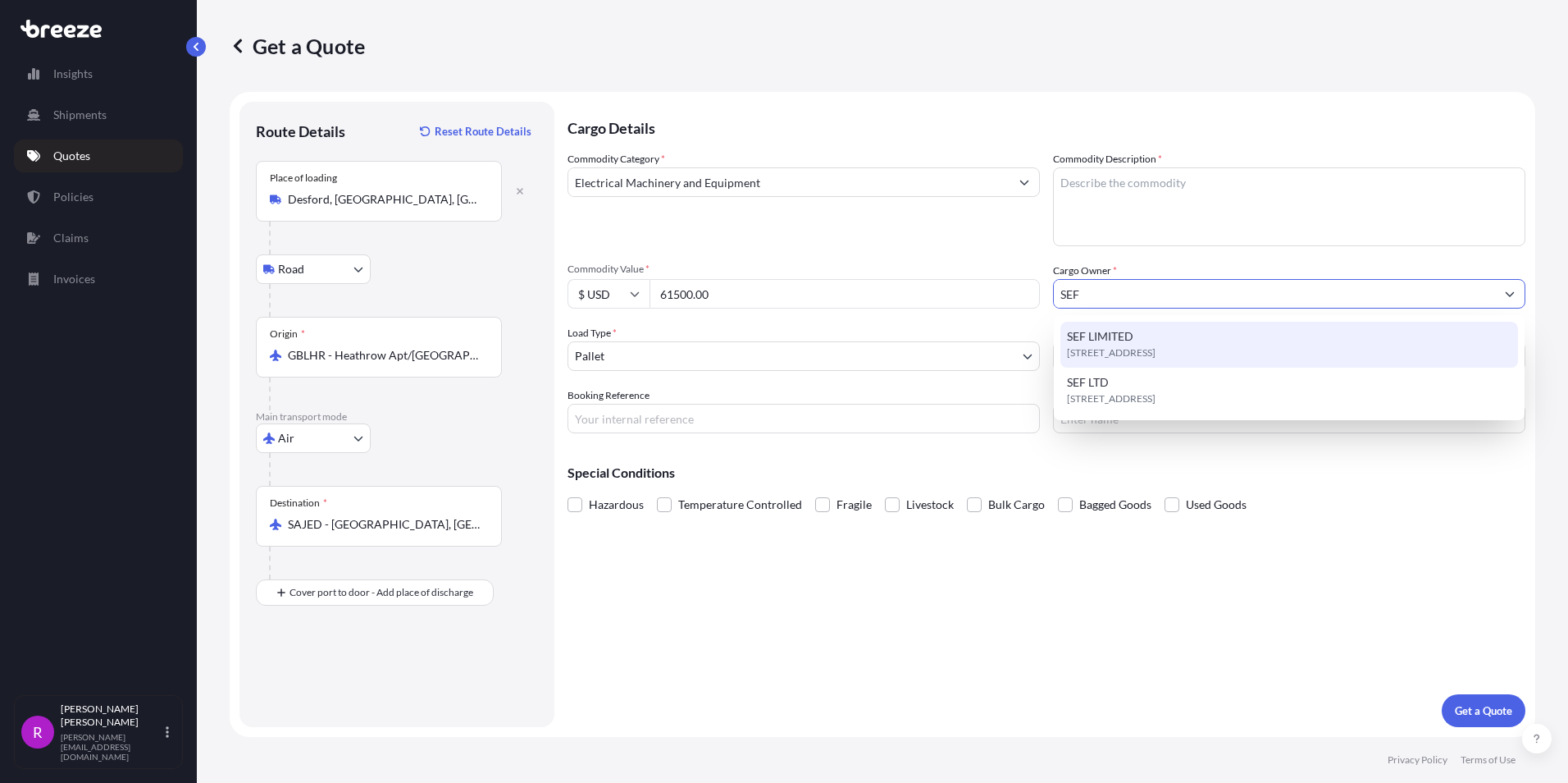
click at [1120, 339] on span "SEF LIMITED" at bounding box center [1100, 336] width 66 height 17
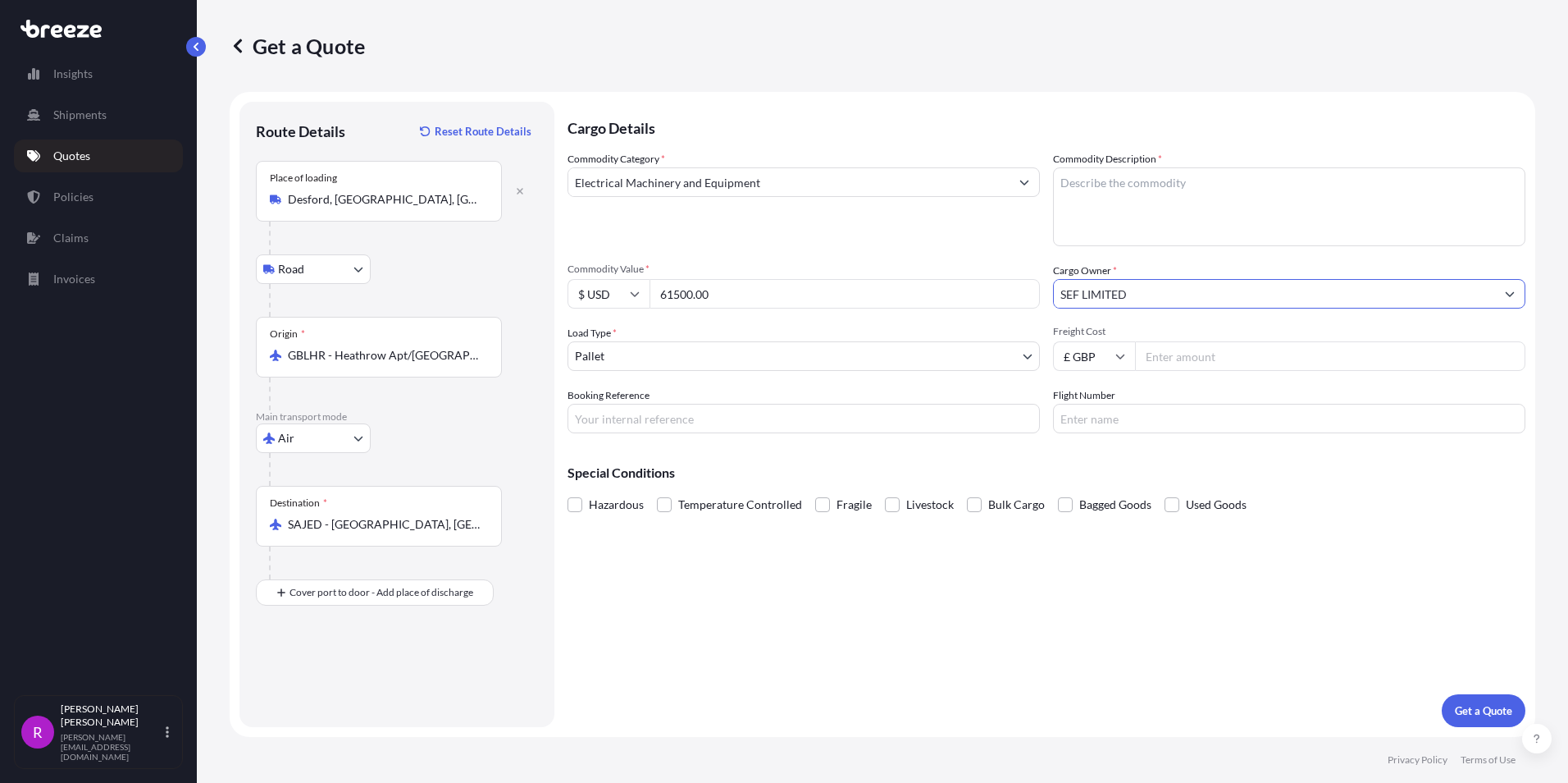
type input "SEF LIMITED"
click at [1179, 362] on input "Freight Cost" at bounding box center [1330, 356] width 390 height 30
drag, startPoint x: 1208, startPoint y: 355, endPoint x: 876, endPoint y: 332, distance: 332.8
click at [876, 332] on div "Commodity Category * Electrical Machinery and Equipment Commodity Description *…" at bounding box center [1046, 292] width 958 height 282
type input "4365.00"
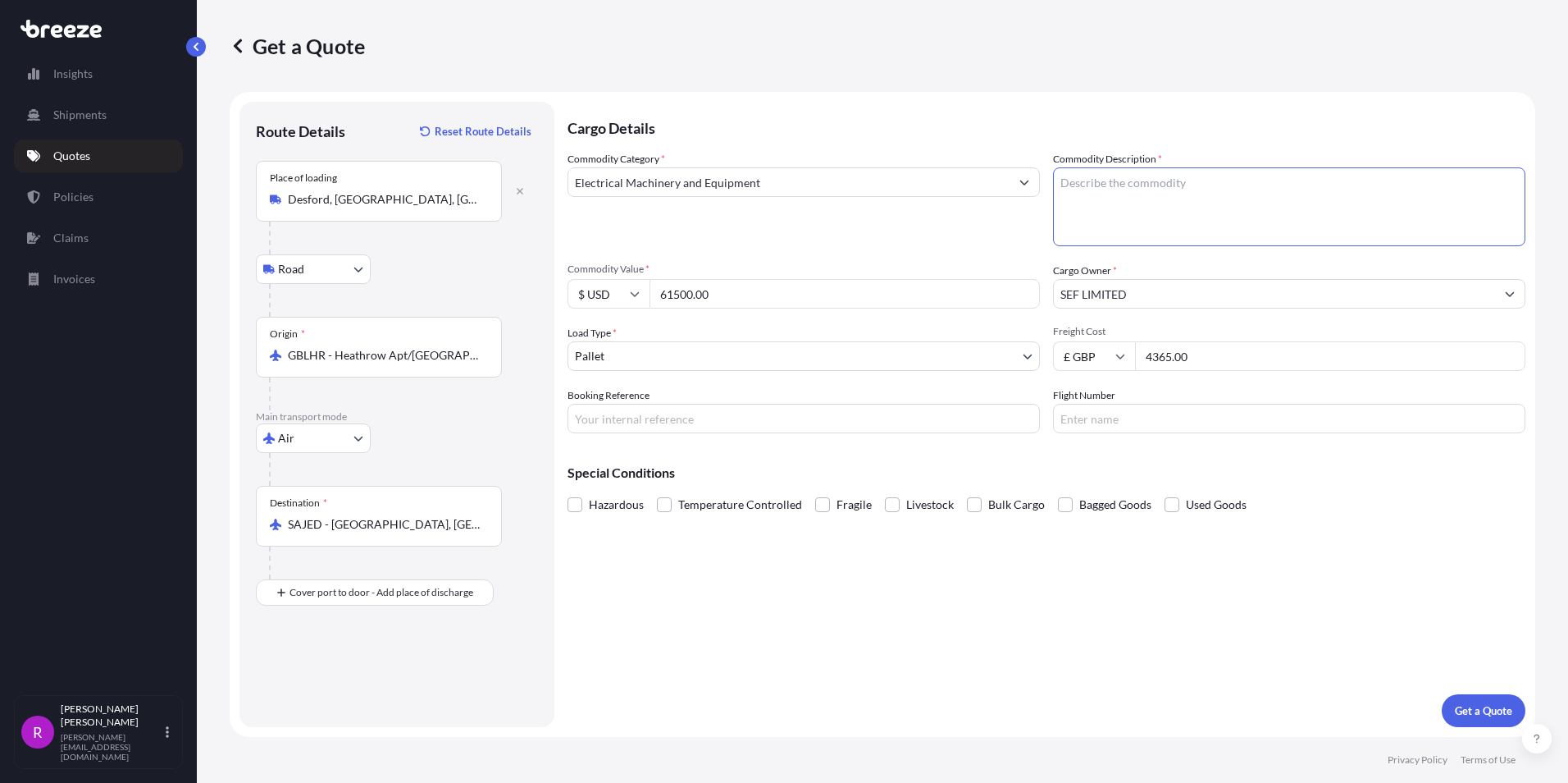
click at [1141, 206] on textarea "Commodity Description *" at bounding box center [1289, 207] width 473 height 79
click at [1221, 228] on textarea "Commodity Description *" at bounding box center [1289, 207] width 473 height 79
paste textarea "DT110 CAT 777 Rear wheel station recon kits"
drag, startPoint x: 1331, startPoint y: 177, endPoint x: 1145, endPoint y: 175, distance: 186.0
click at [1145, 175] on textarea "DT110 CAT 777 Rear wheel station recon kits" at bounding box center [1289, 207] width 473 height 79
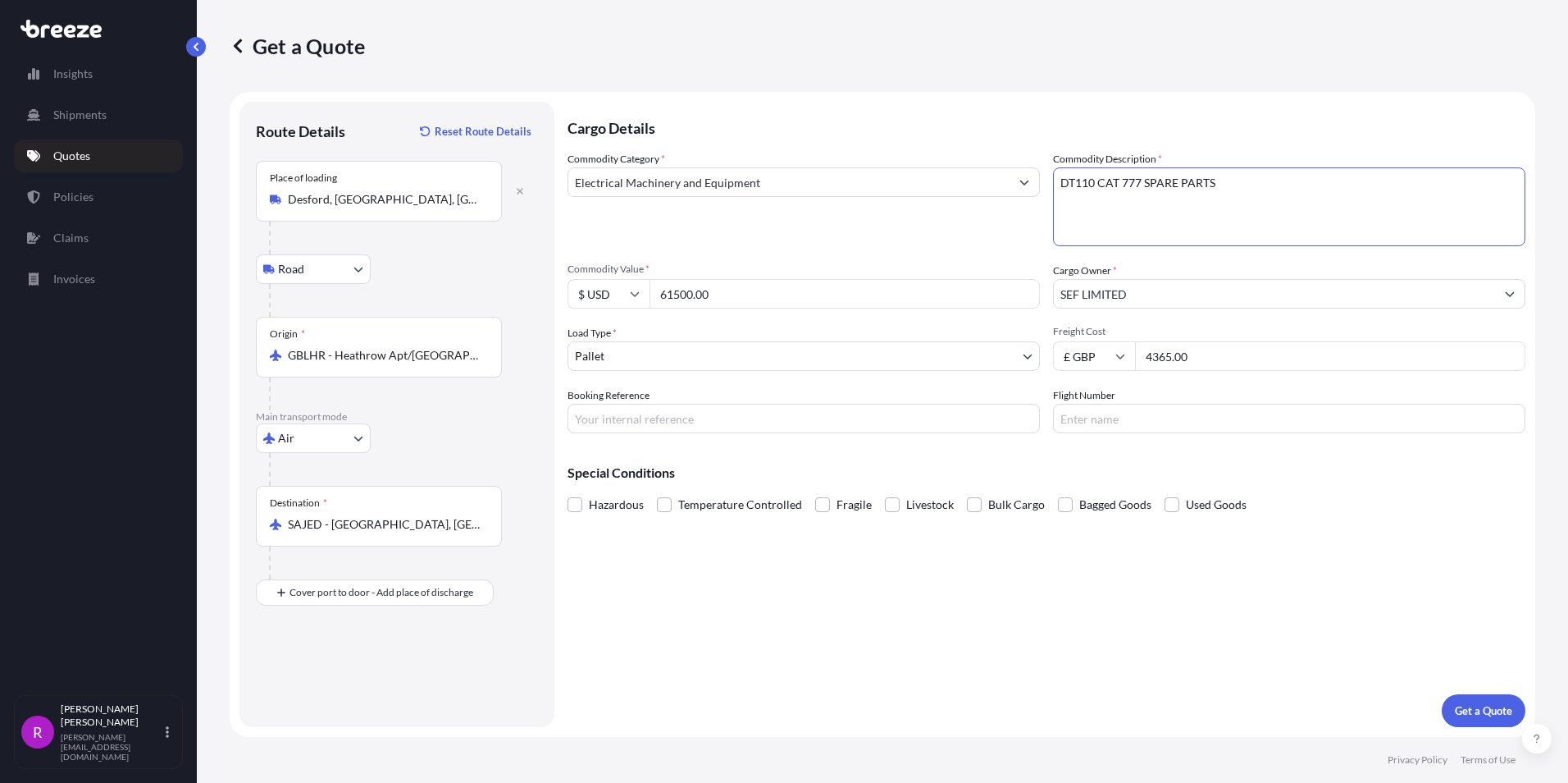
type textarea "DT110 CAT 777 SPARE PARTS"
click at [618, 419] on input "Booking Reference" at bounding box center [804, 419] width 473 height 30
click at [623, 415] on input "Booking Reference" at bounding box center [804, 419] width 473 height 30
click at [715, 421] on input "Booking Reference" at bounding box center [804, 419] width 473 height 30
type input "FAE-717"
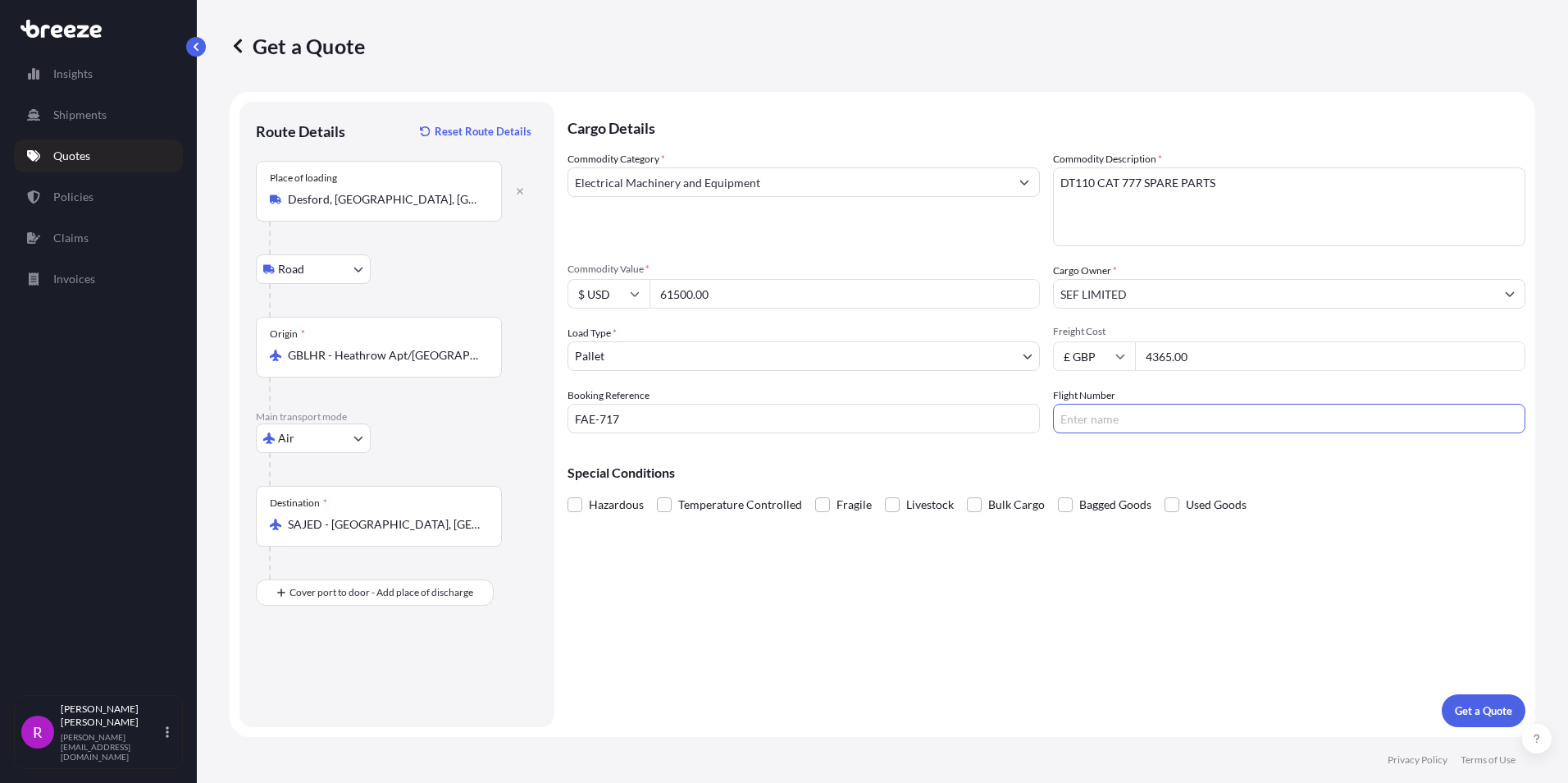
paste input "QR0004/04"
type input "QR0004/04"
click at [1484, 709] on p "Get a Quote" at bounding box center [1484, 710] width 57 height 17
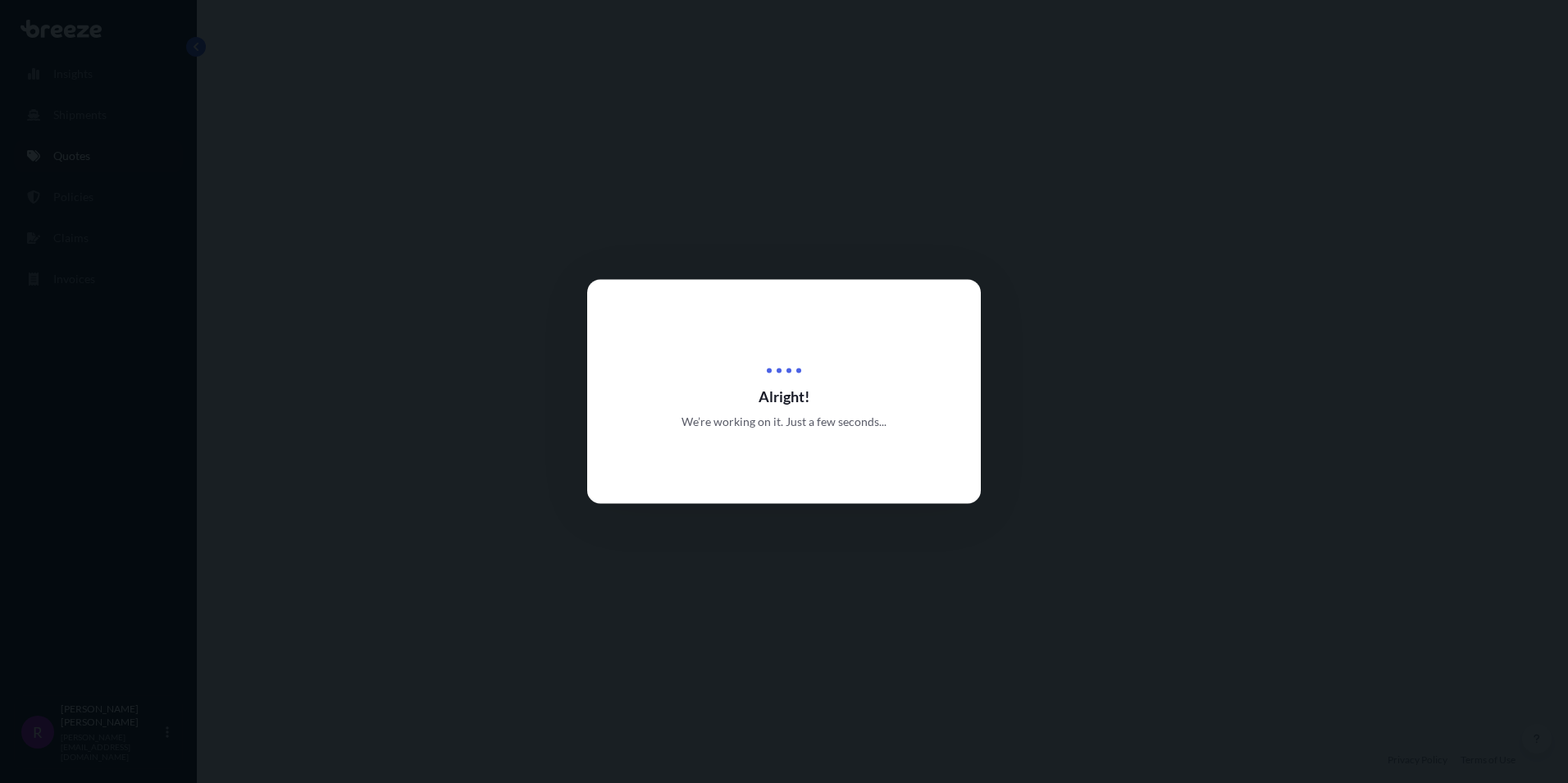
select select "Road"
select select "Air"
select select "1"
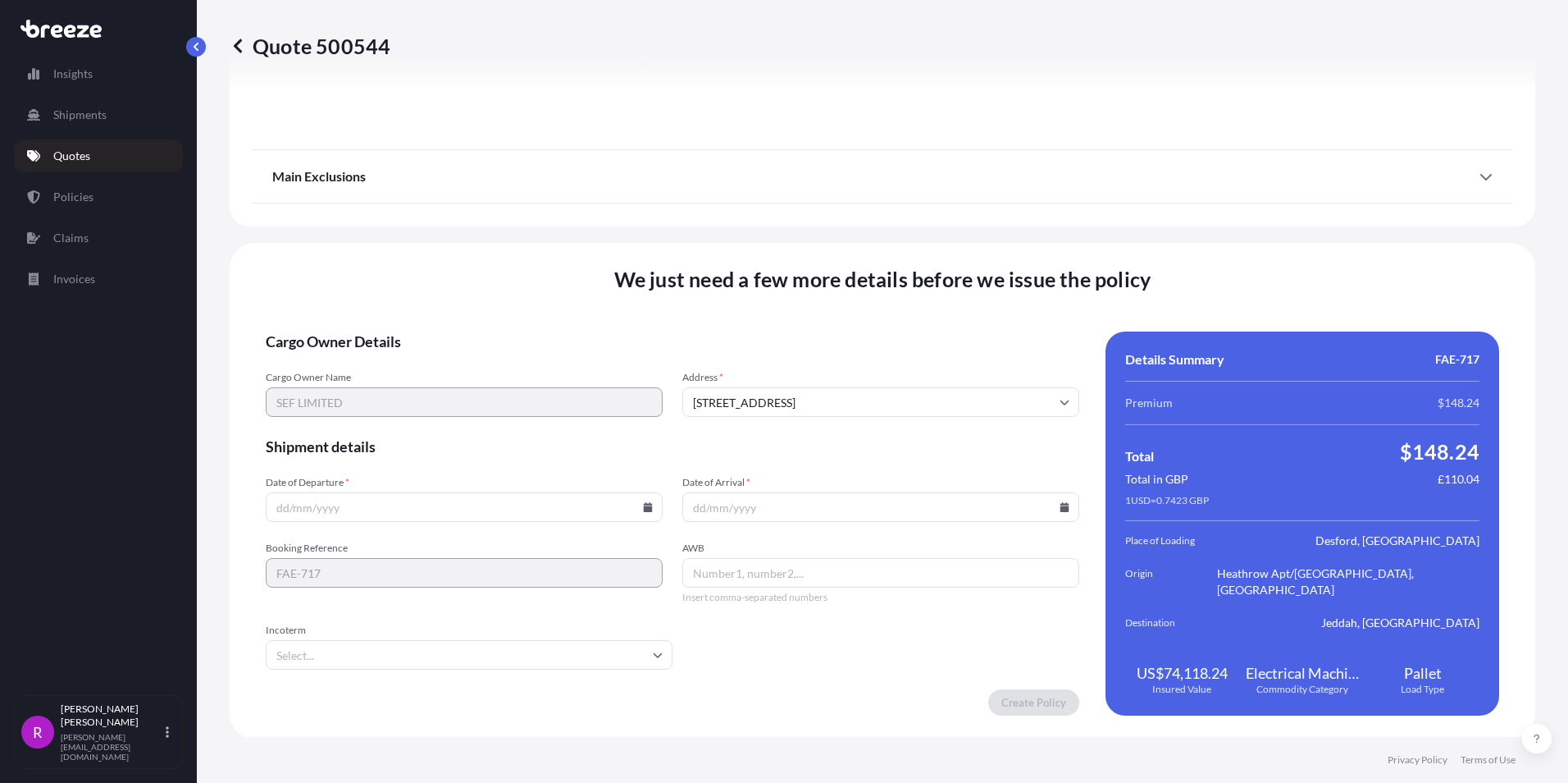
scroll to position [1953, 0]
click at [279, 510] on input "Date of Departure *" at bounding box center [464, 506] width 397 height 30
type input "[DATE]"
click at [690, 510] on input "Date of Arrival *" at bounding box center [881, 506] width 397 height 30
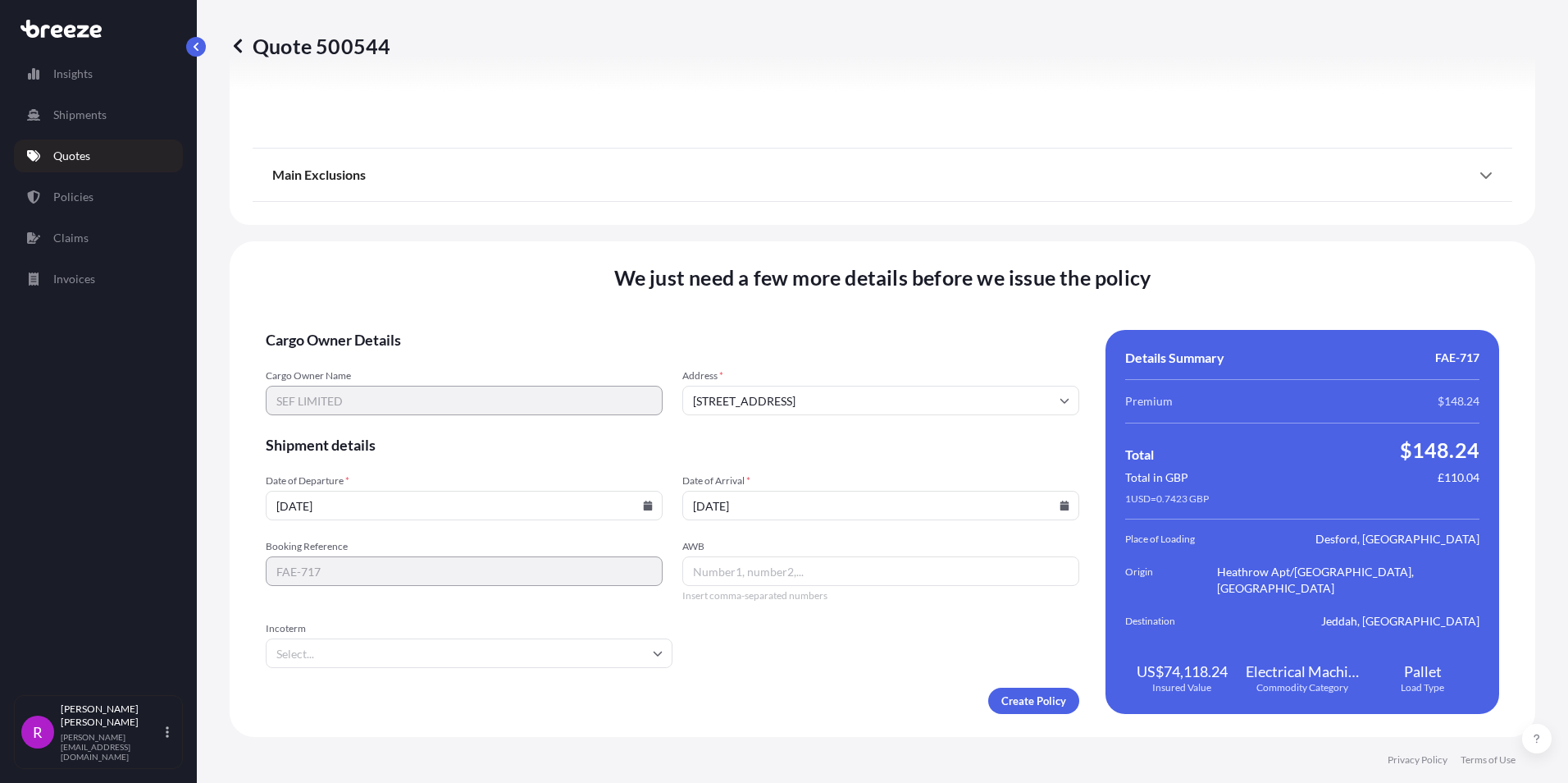
type input "[DATE]"
click at [703, 572] on input "AWB" at bounding box center [881, 571] width 397 height 30
paste input "157 0254 9713"
type input "157 0254 9713"
click at [341, 654] on input "Incoterm" at bounding box center [469, 654] width 407 height 30
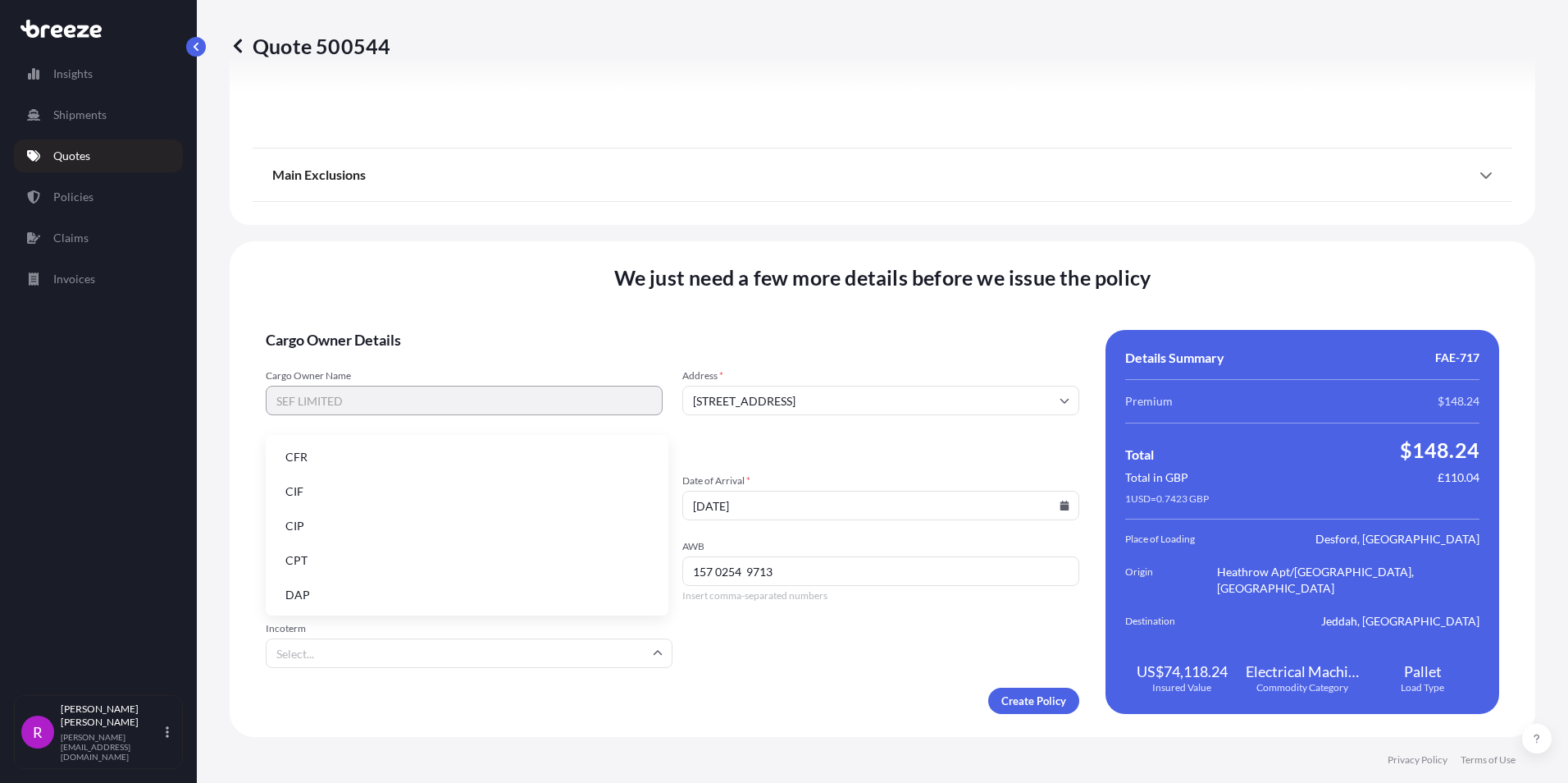
click at [308, 494] on li "CIF" at bounding box center [466, 492] width 389 height 31
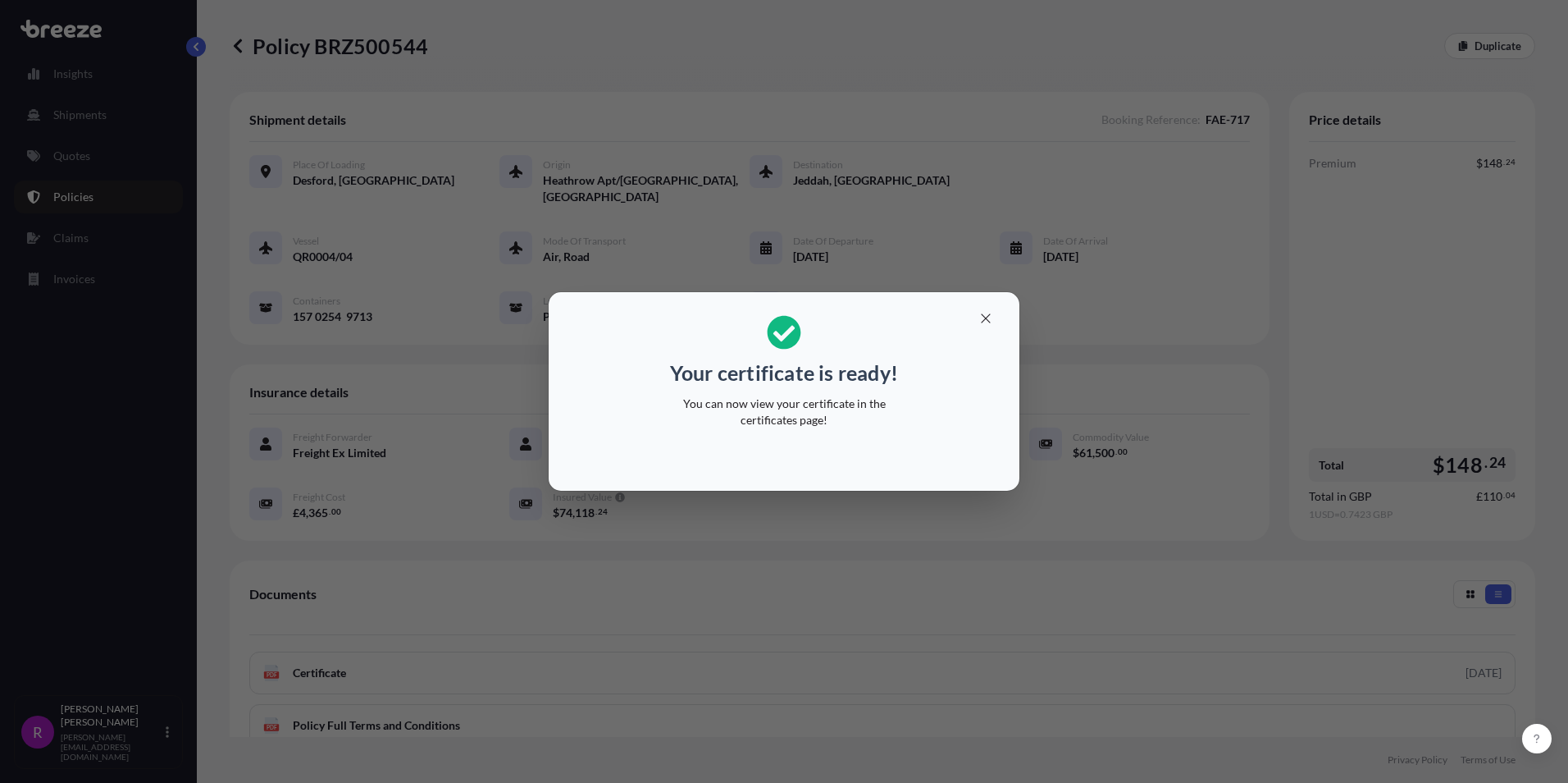
click at [1183, 233] on div "Your certificate is ready! You can now view your certificate in the certificate…" at bounding box center [784, 391] width 1568 height 783
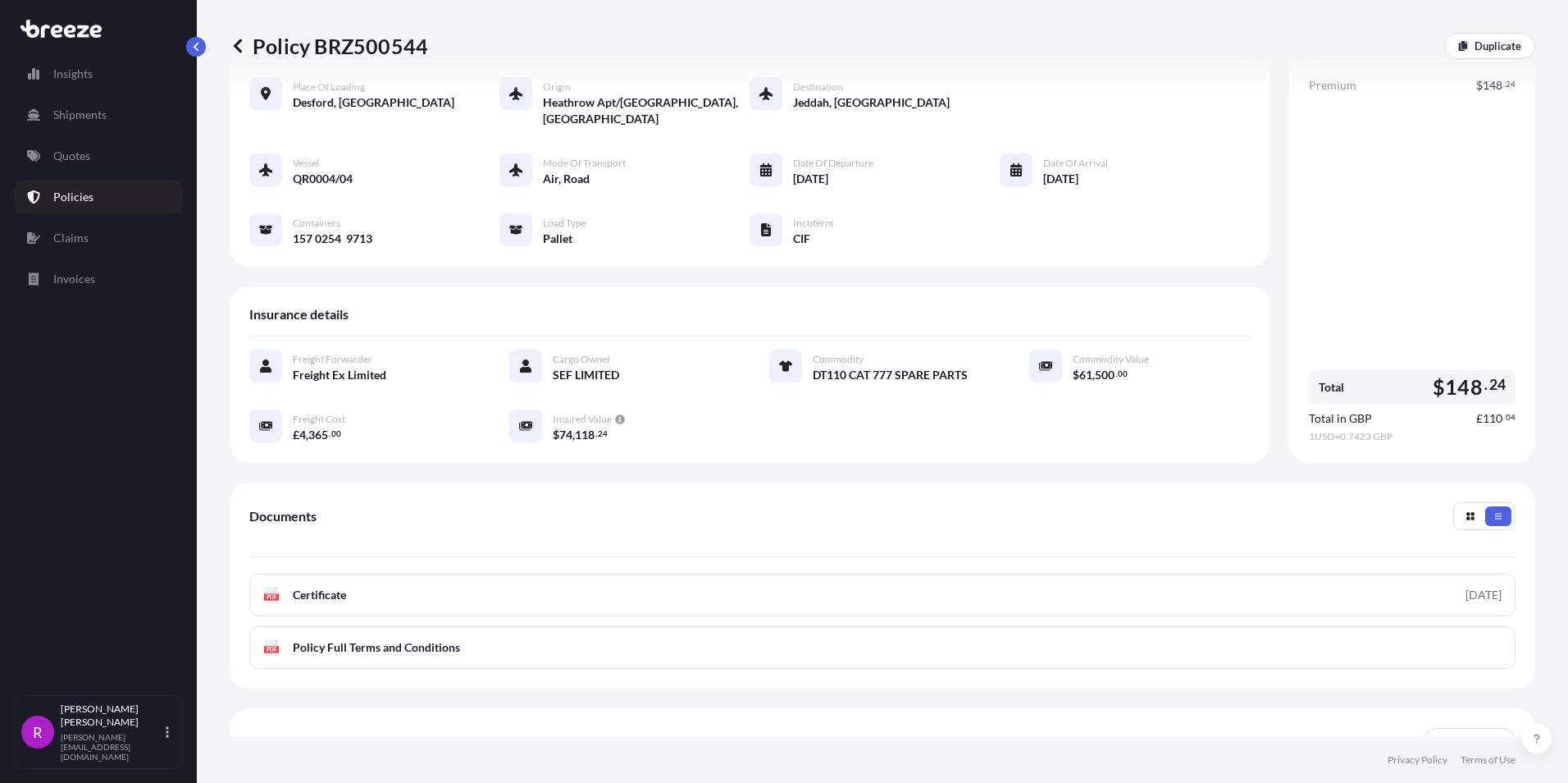
scroll to position [204, 0]
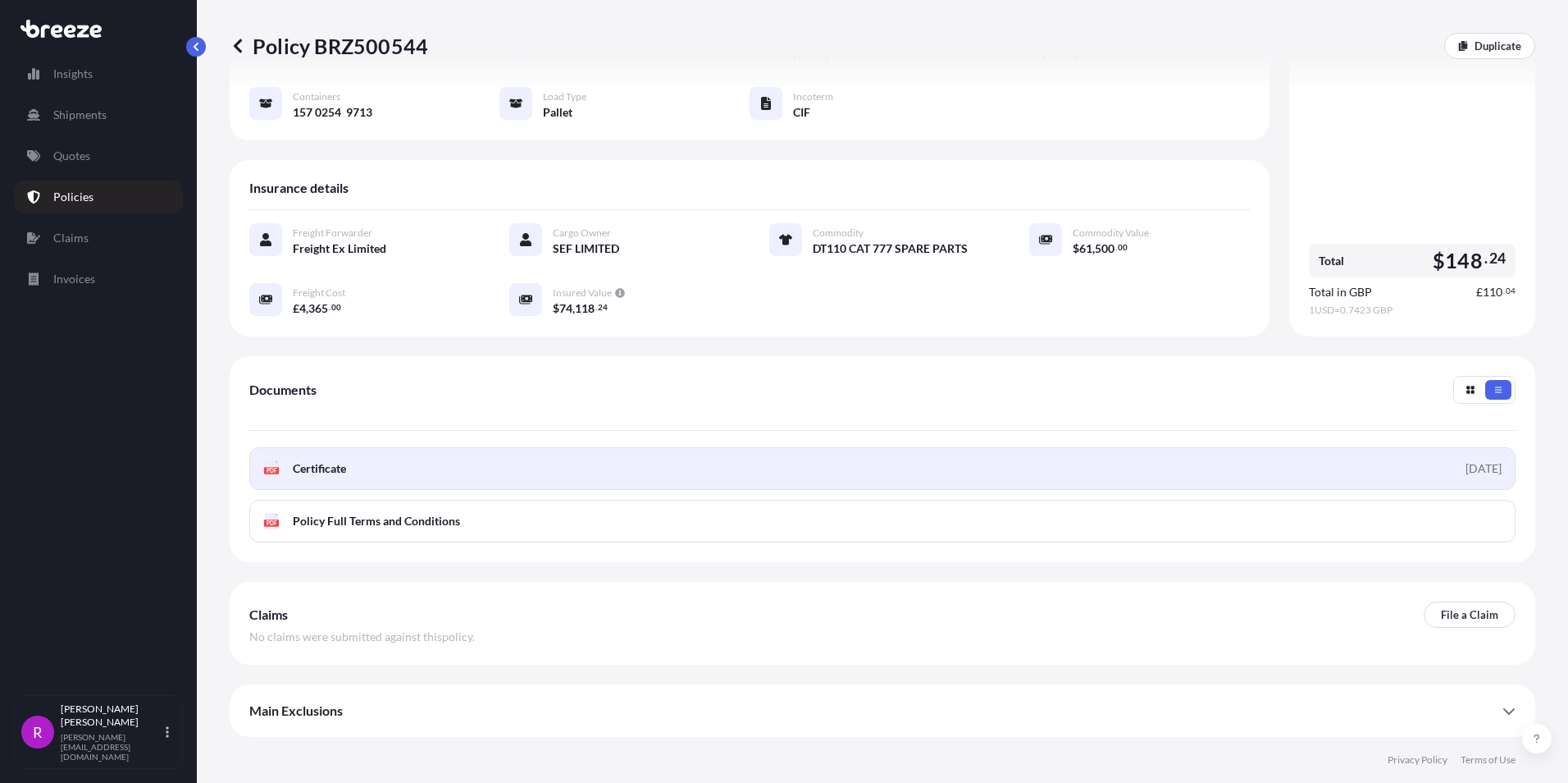
click at [317, 469] on span "Certificate" at bounding box center [319, 468] width 53 height 17
